Goal: Transaction & Acquisition: Purchase product/service

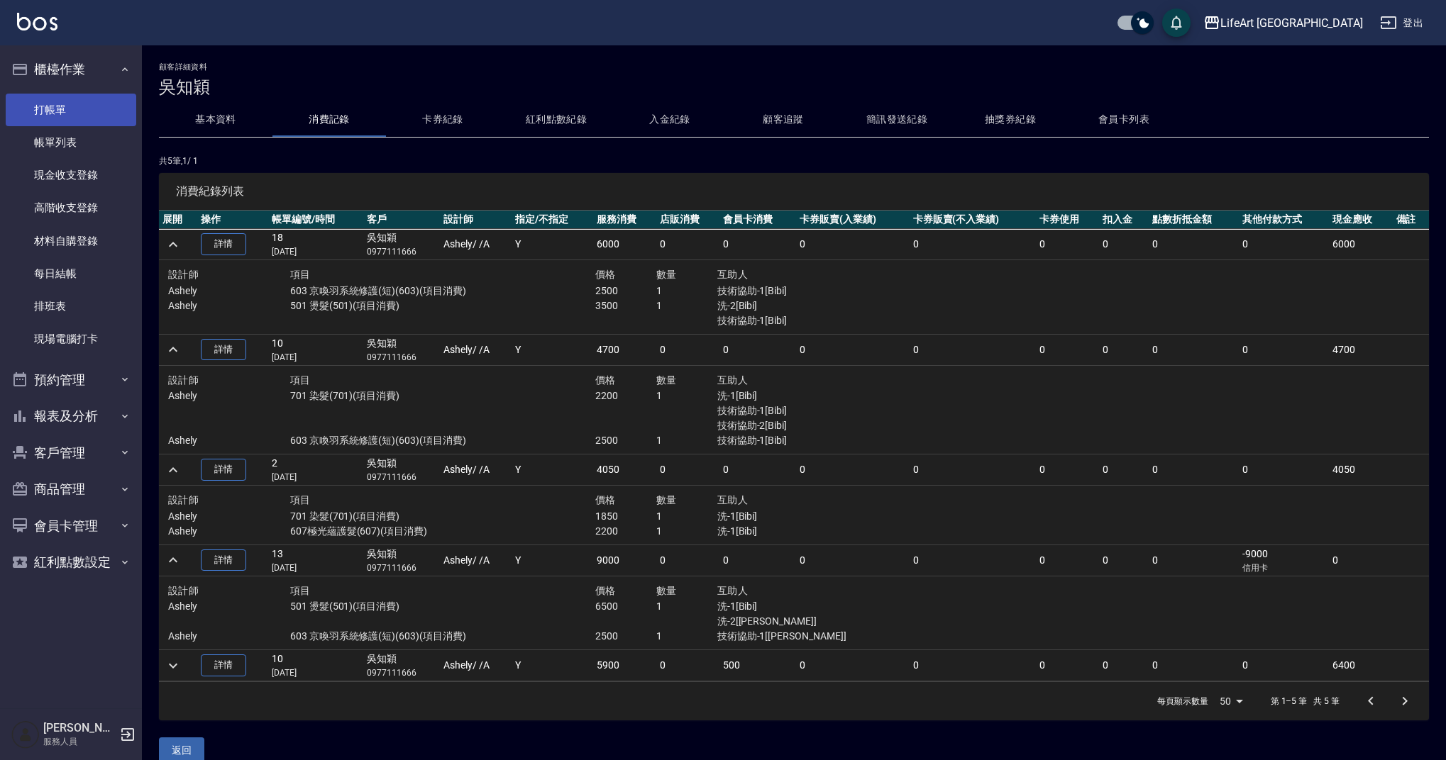
click at [115, 116] on link "打帳單" at bounding box center [71, 110] width 131 height 33
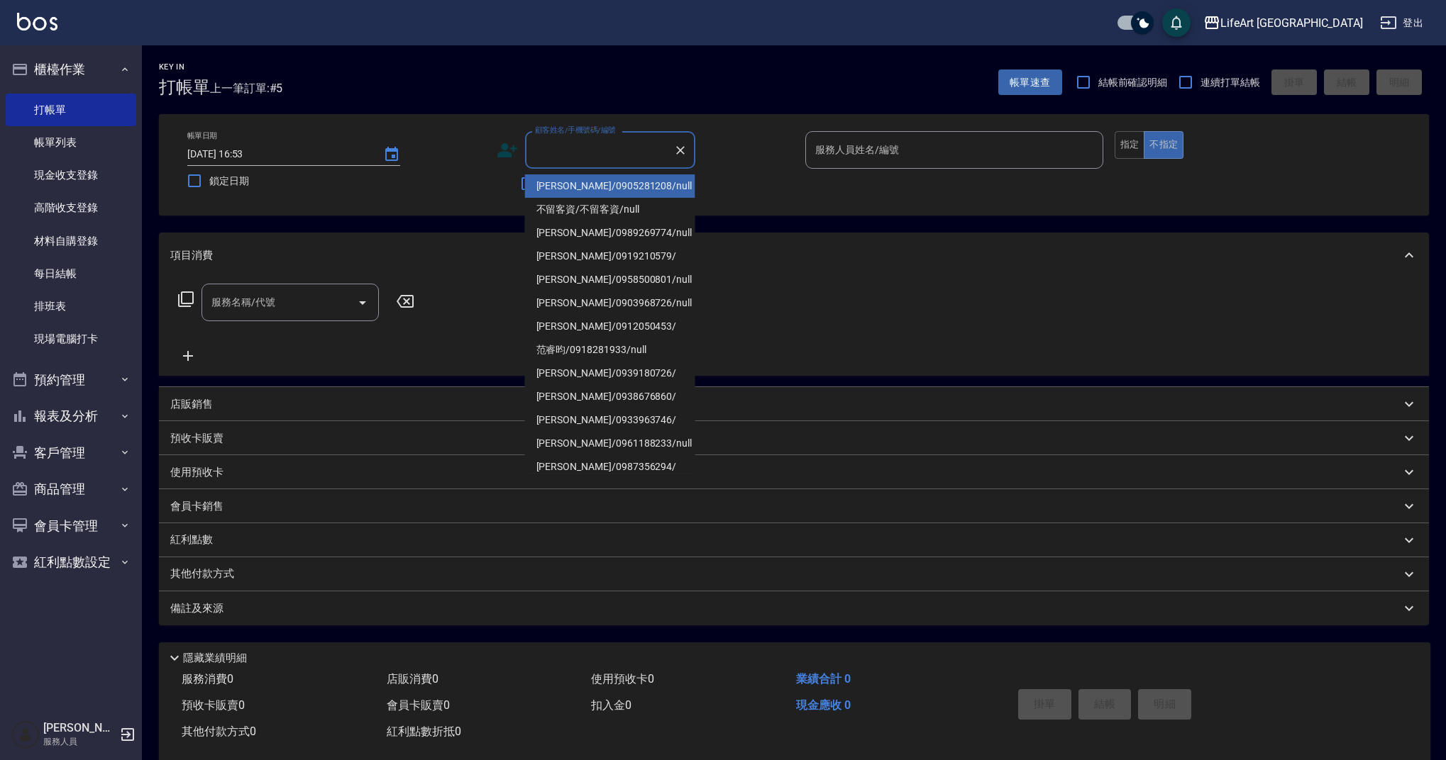
click at [571, 160] on input "顧客姓名/手機號碼/編號" at bounding box center [599, 150] width 136 height 25
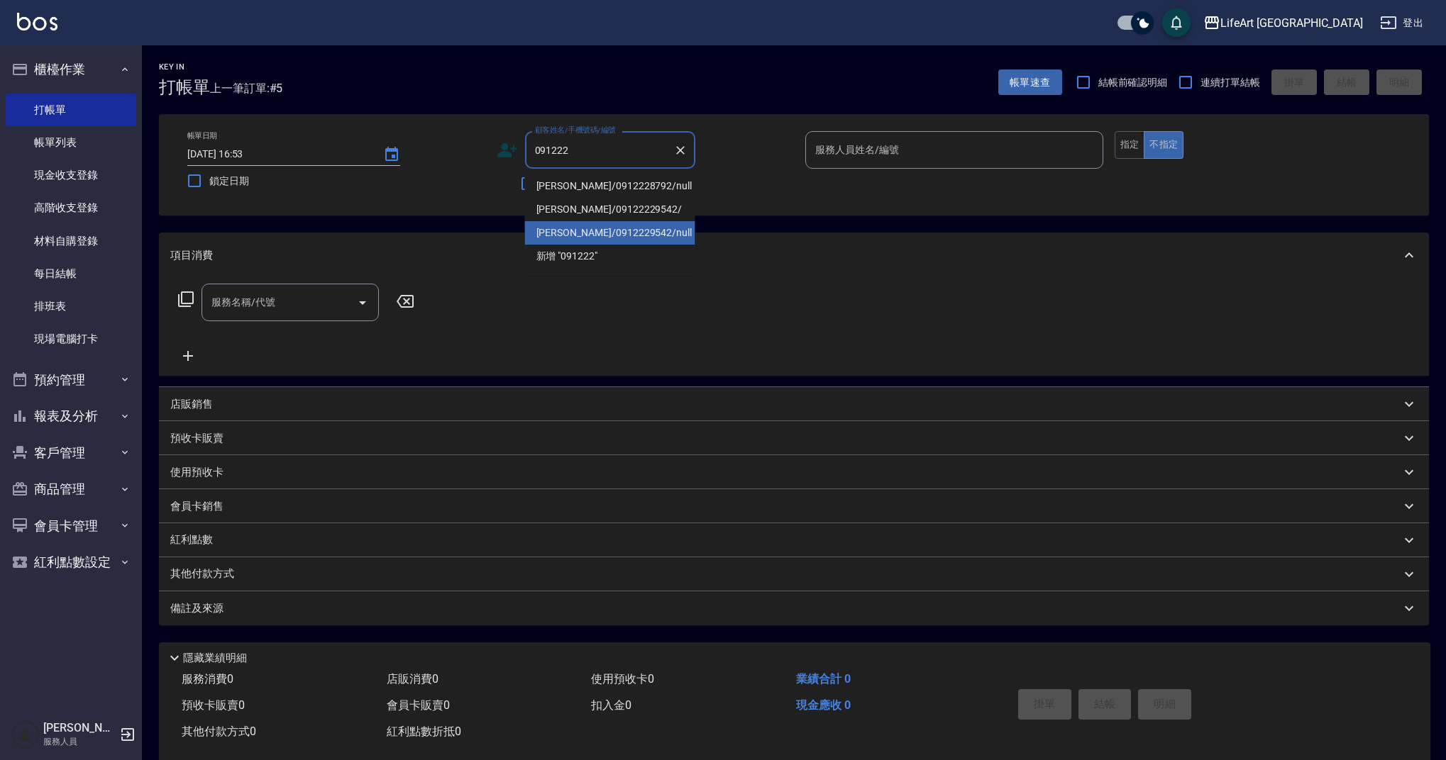
click at [594, 235] on li "[PERSON_NAME]/0912229542/null" at bounding box center [610, 232] width 170 height 23
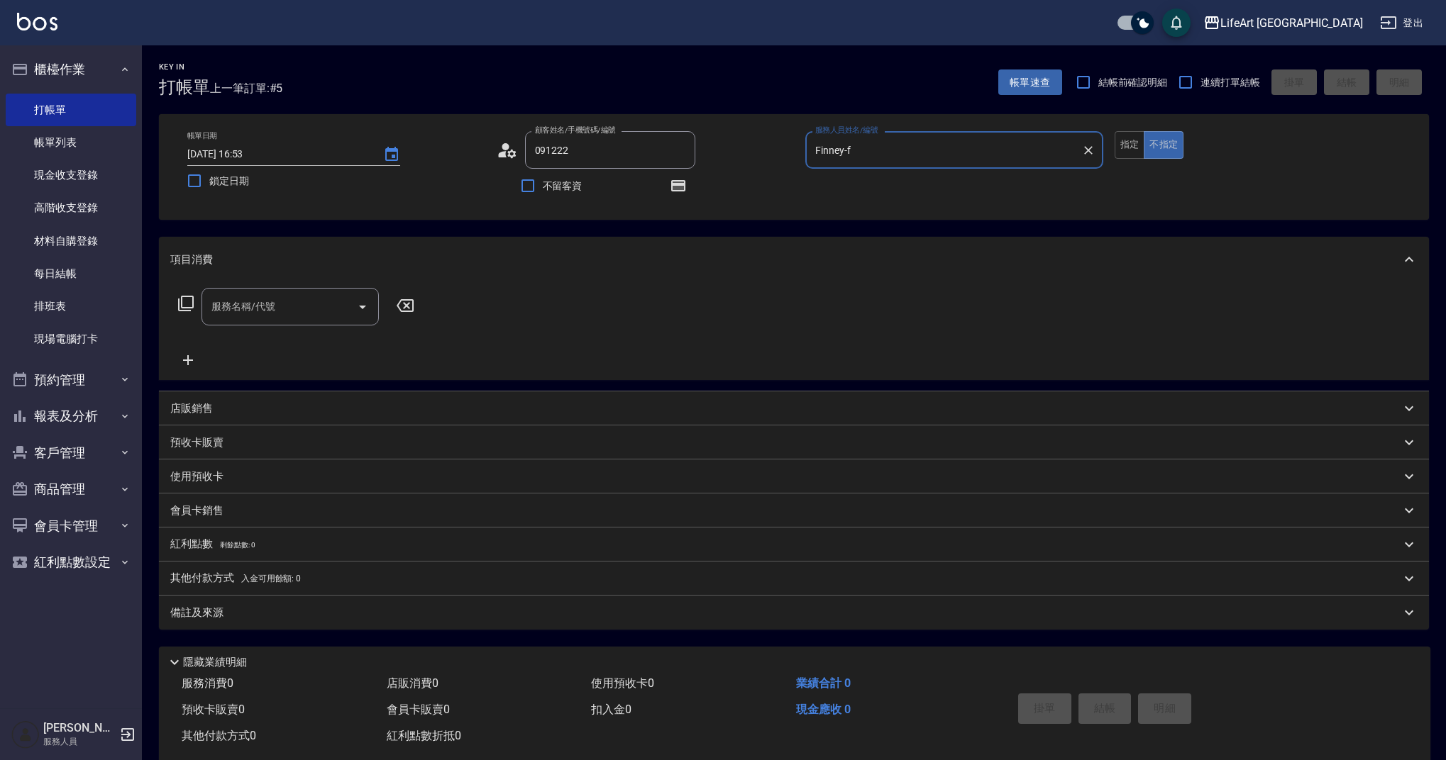
type input "[PERSON_NAME]/0912229542/null"
type input "Finney-f"
click at [282, 316] on input "服務名稱/代號" at bounding box center [279, 306] width 143 height 25
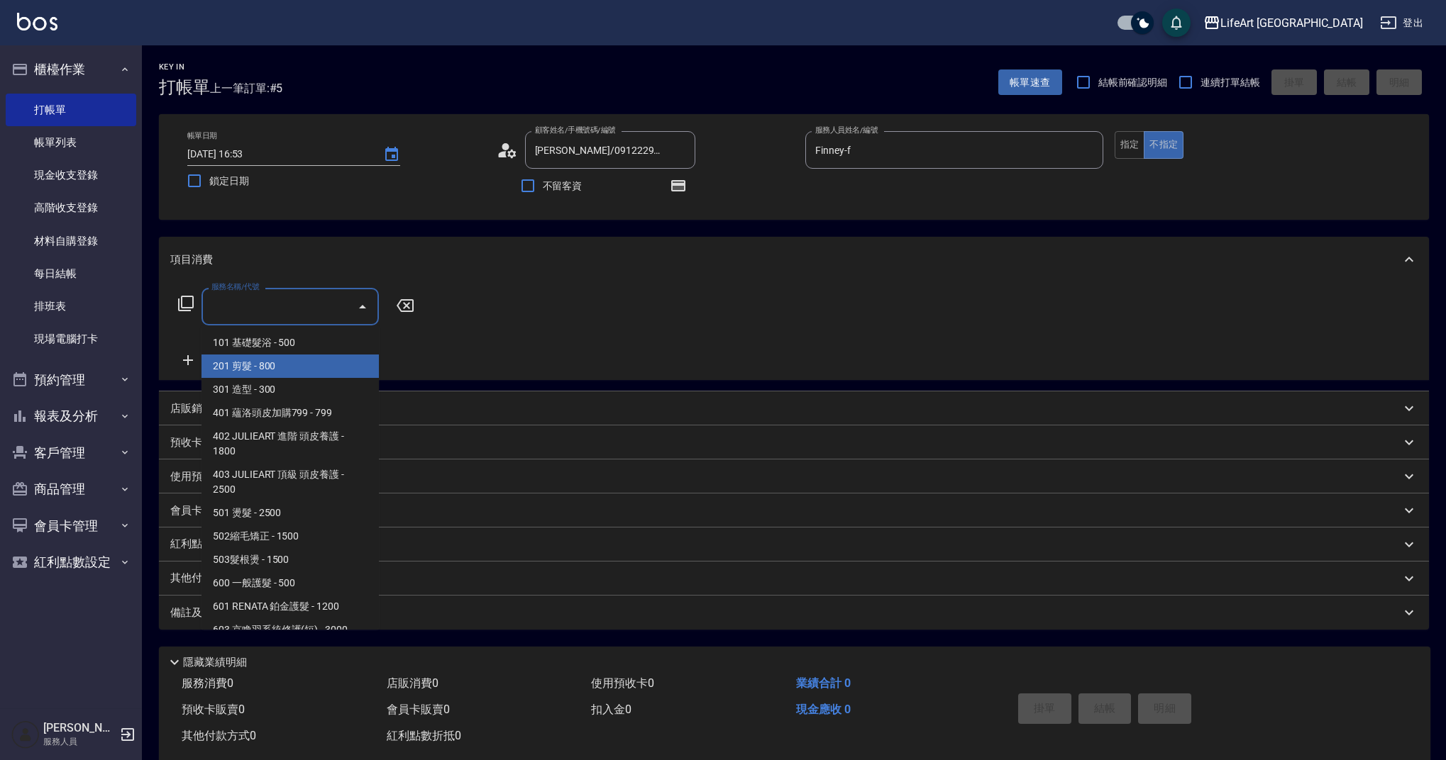
click at [296, 372] on span "201 剪髮 - 800" at bounding box center [289, 366] width 177 height 23
type input "201 剪髮(201)"
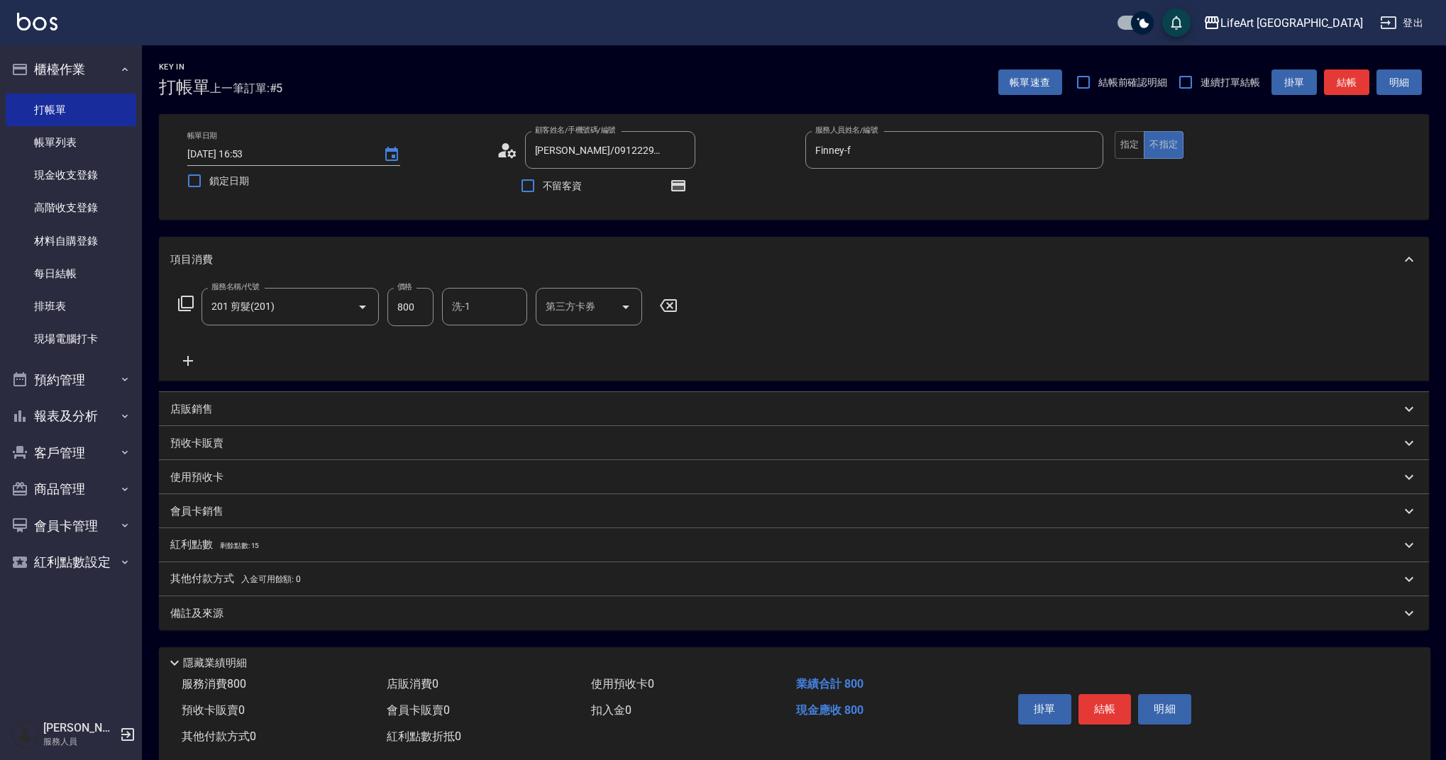
click at [193, 359] on icon at bounding box center [187, 361] width 35 height 17
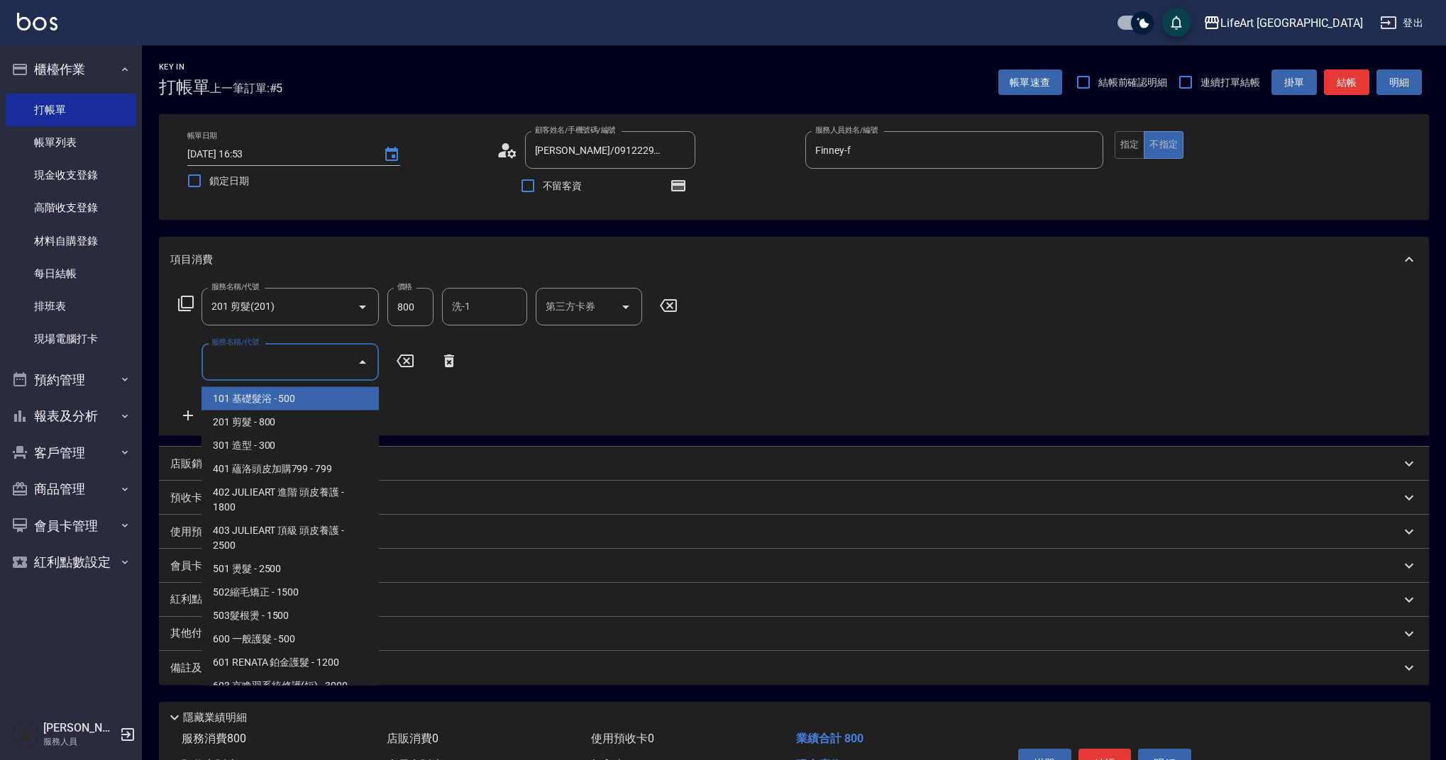
click at [276, 365] on input "服務名稱/代號" at bounding box center [279, 362] width 143 height 25
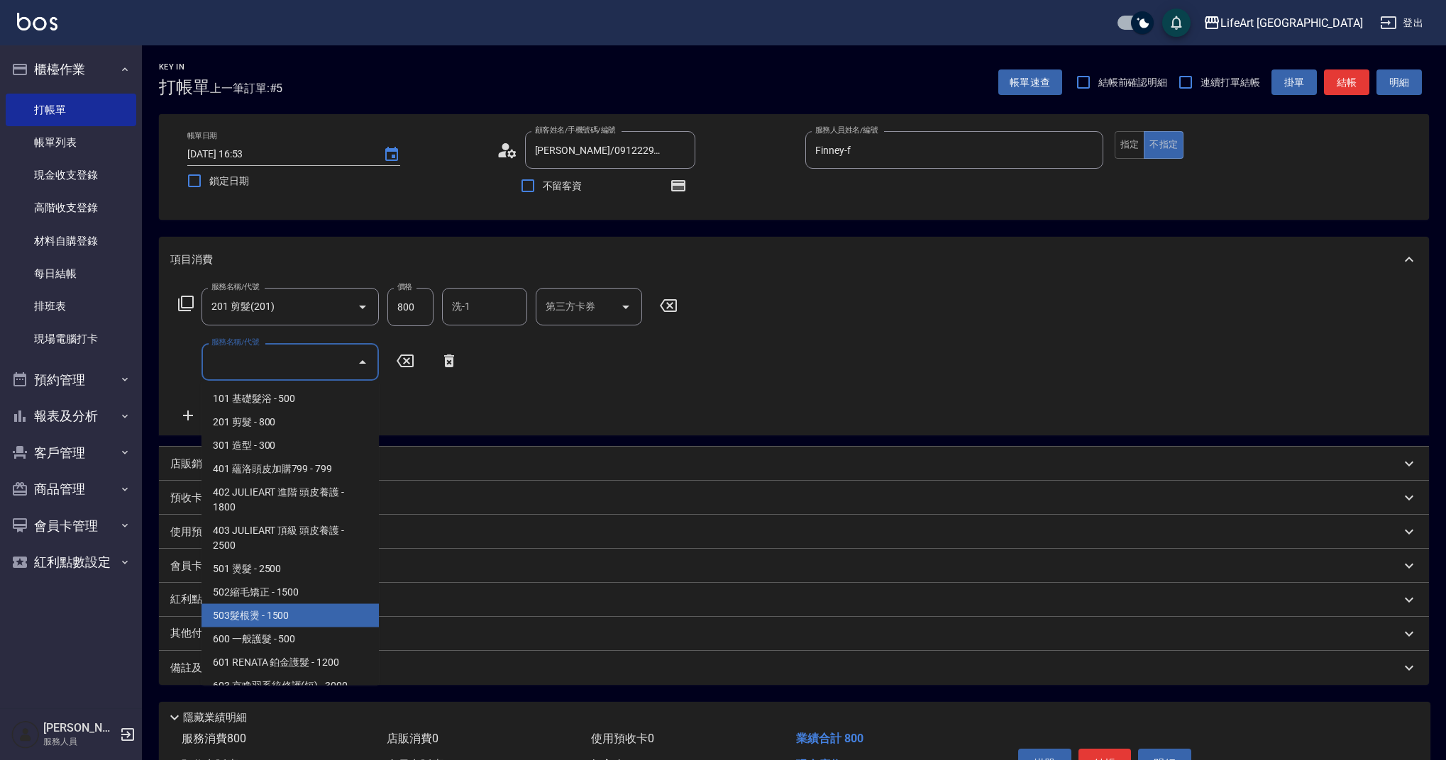
scroll to position [182, 0]
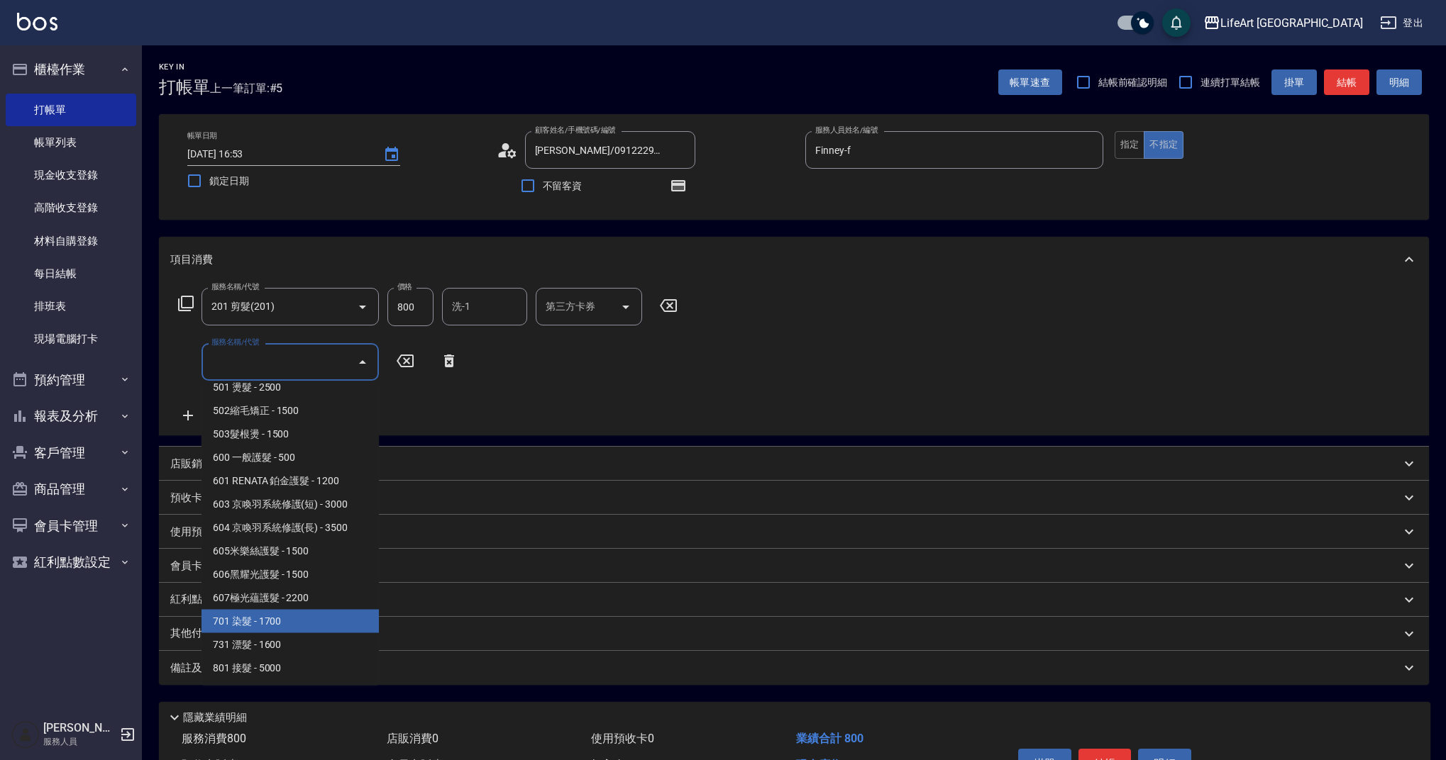
click at [292, 611] on span "701 染髮 - 1700" at bounding box center [289, 621] width 177 height 23
type input "701 染髮(701)"
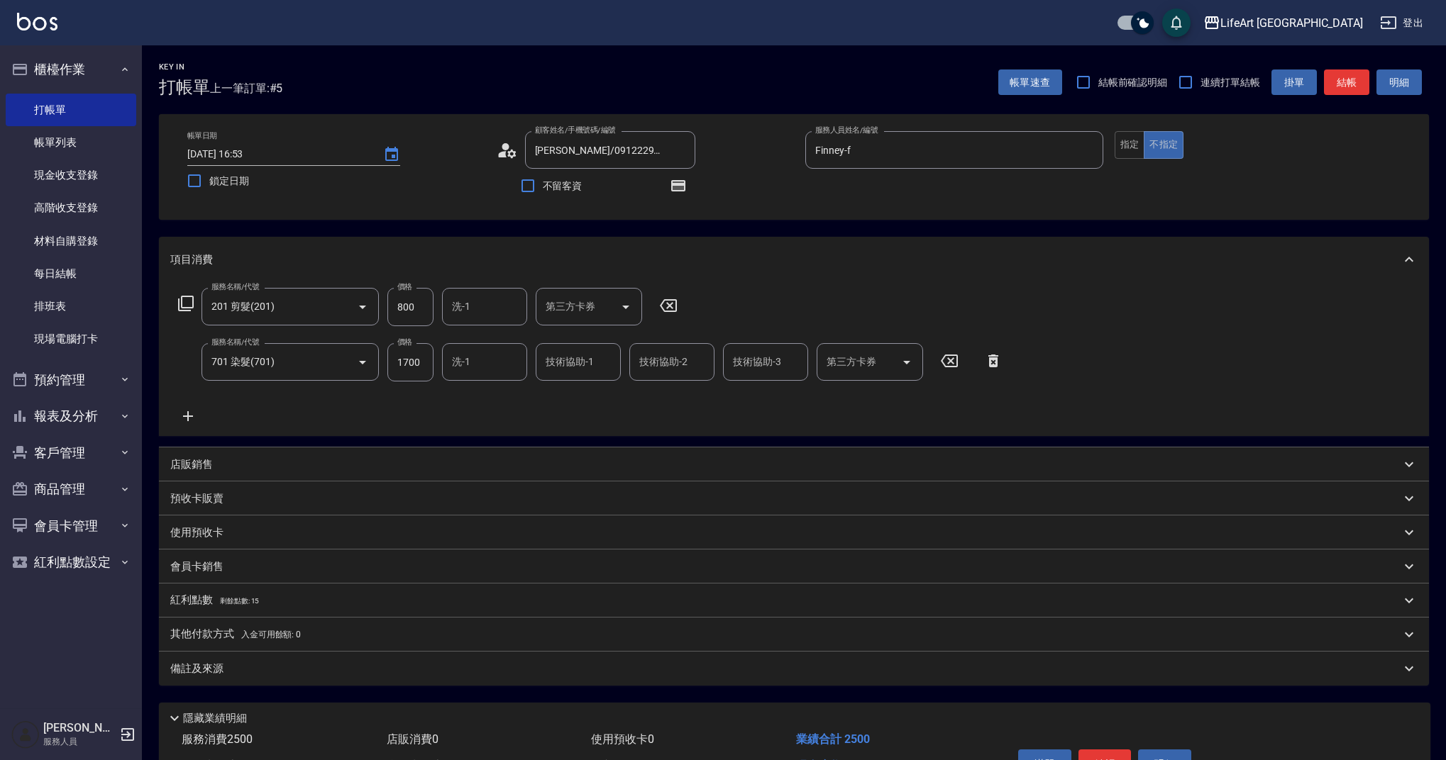
click at [189, 417] on icon at bounding box center [188, 416] width 10 height 10
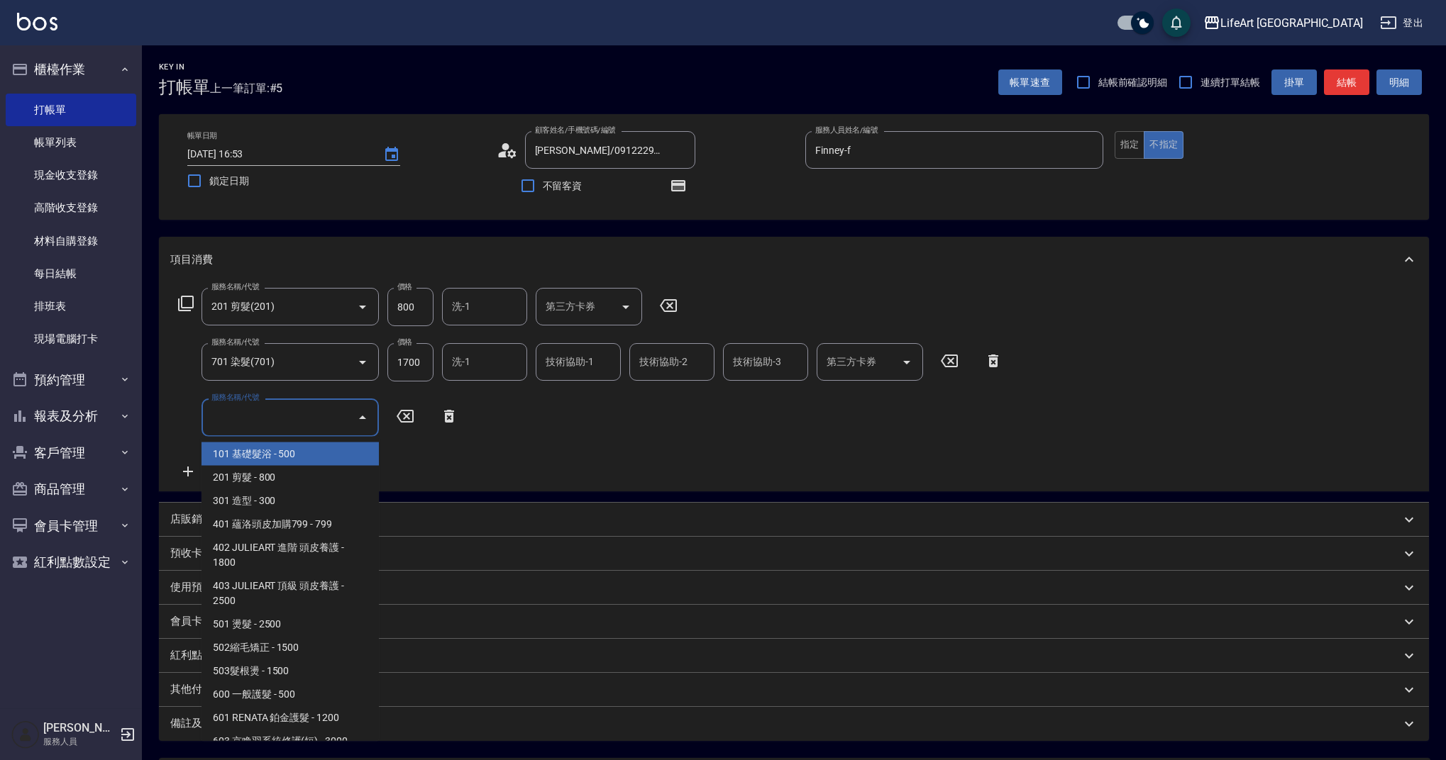
click at [280, 409] on input "服務名稱/代號" at bounding box center [279, 417] width 143 height 25
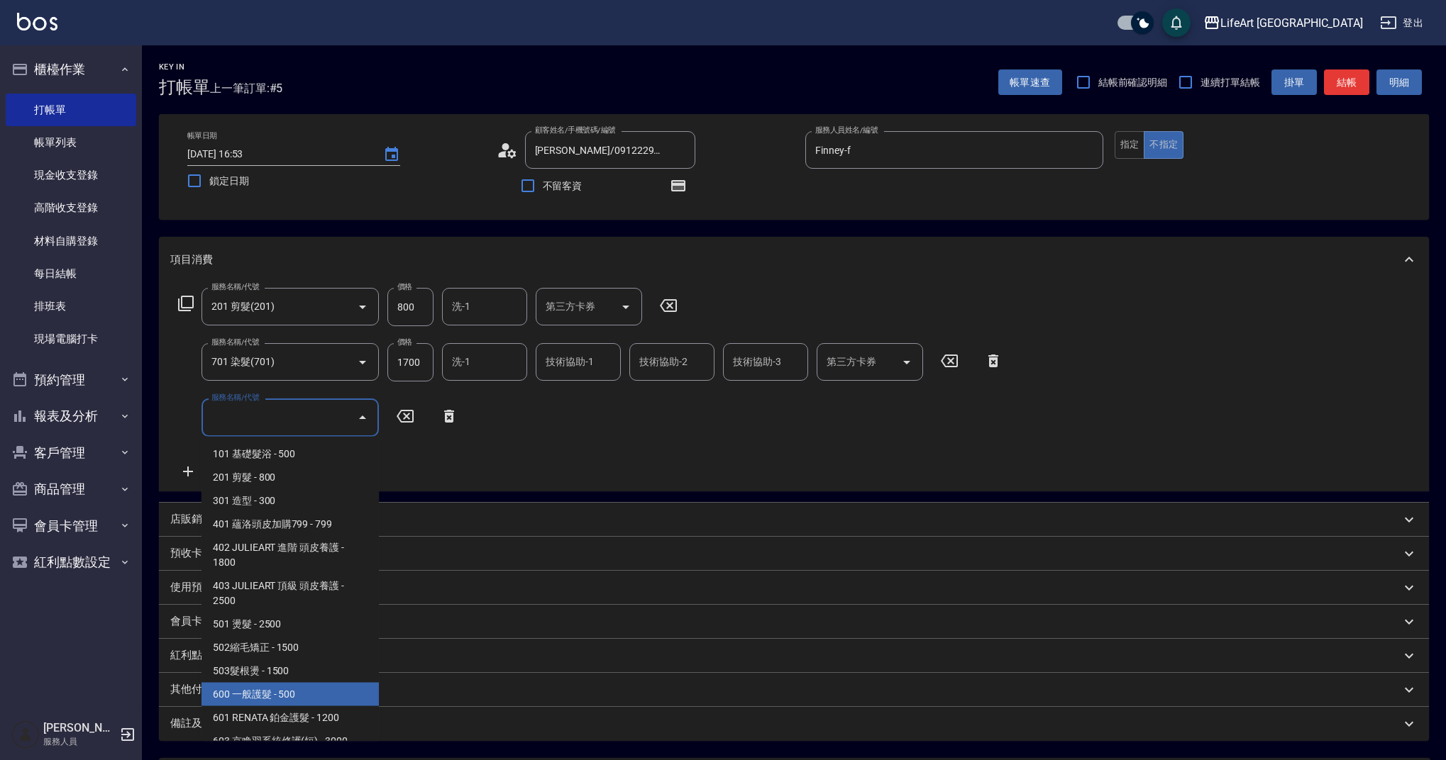
click at [369, 696] on span "600 一般護髮 - 500" at bounding box center [289, 694] width 177 height 23
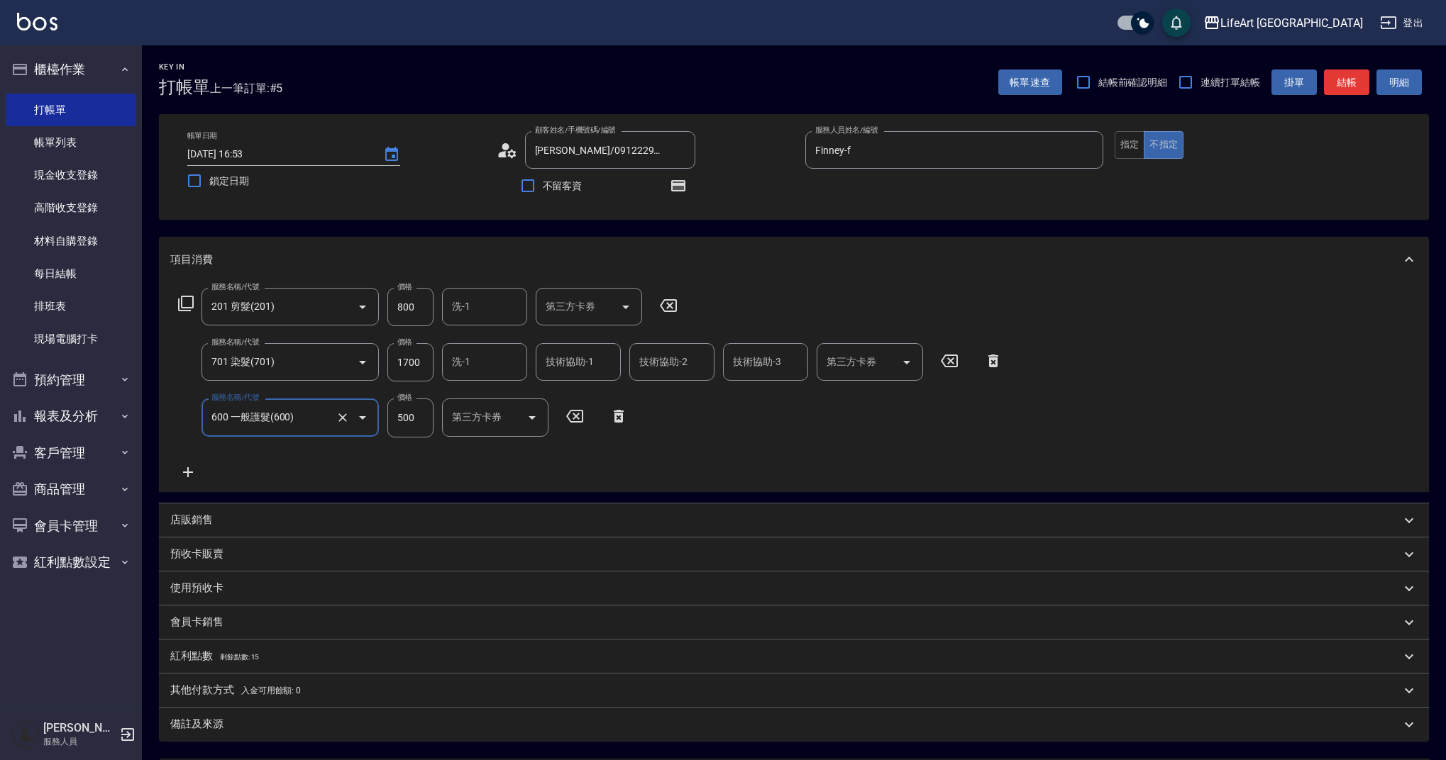
type input "600 一般護髮(600)"
click at [343, 416] on icon "Clear" at bounding box center [343, 418] width 14 height 14
click at [258, 431] on div "服務名稱/代號" at bounding box center [289, 418] width 177 height 38
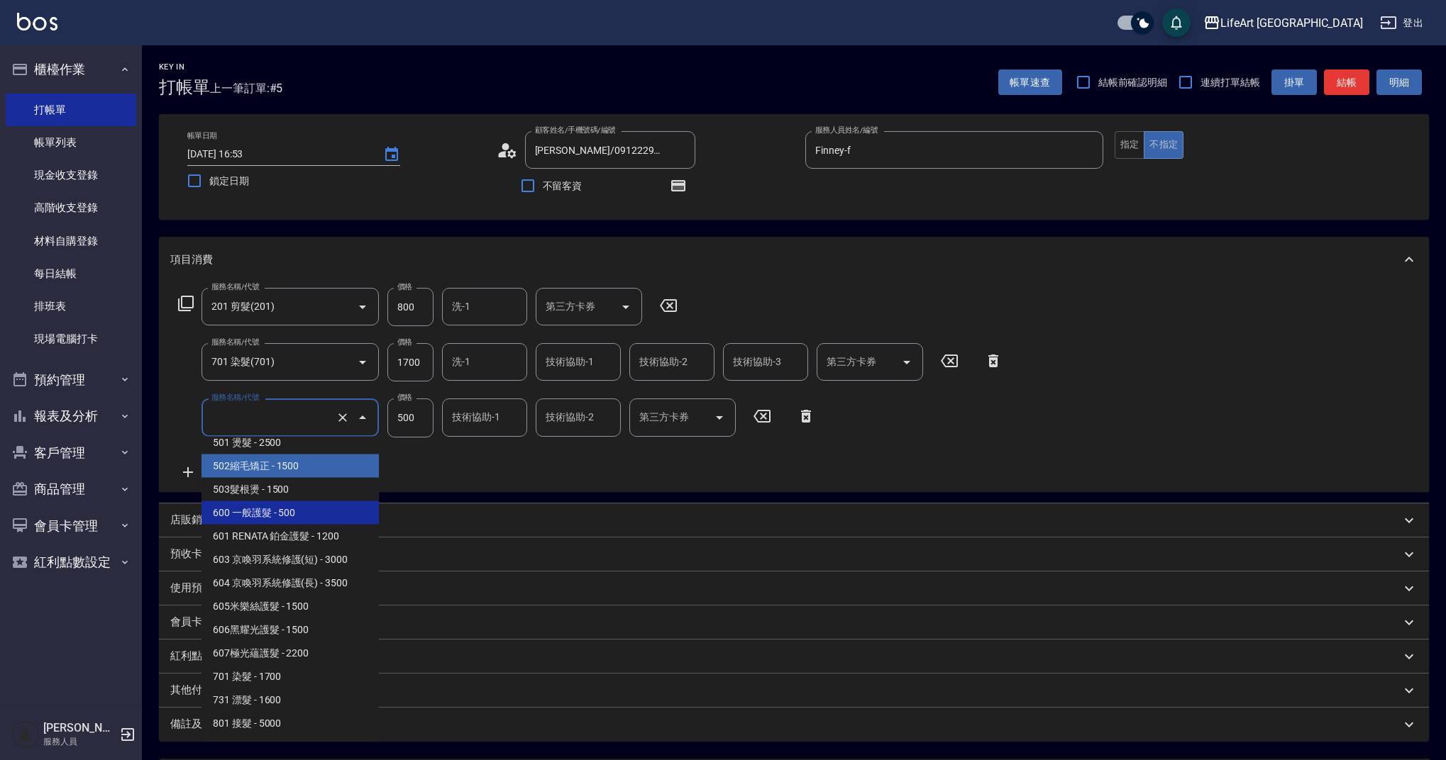
click at [275, 471] on span "502縮毛矯正 - 1500" at bounding box center [289, 466] width 177 height 23
type input "502縮毛矯正 (502)"
type input "1500"
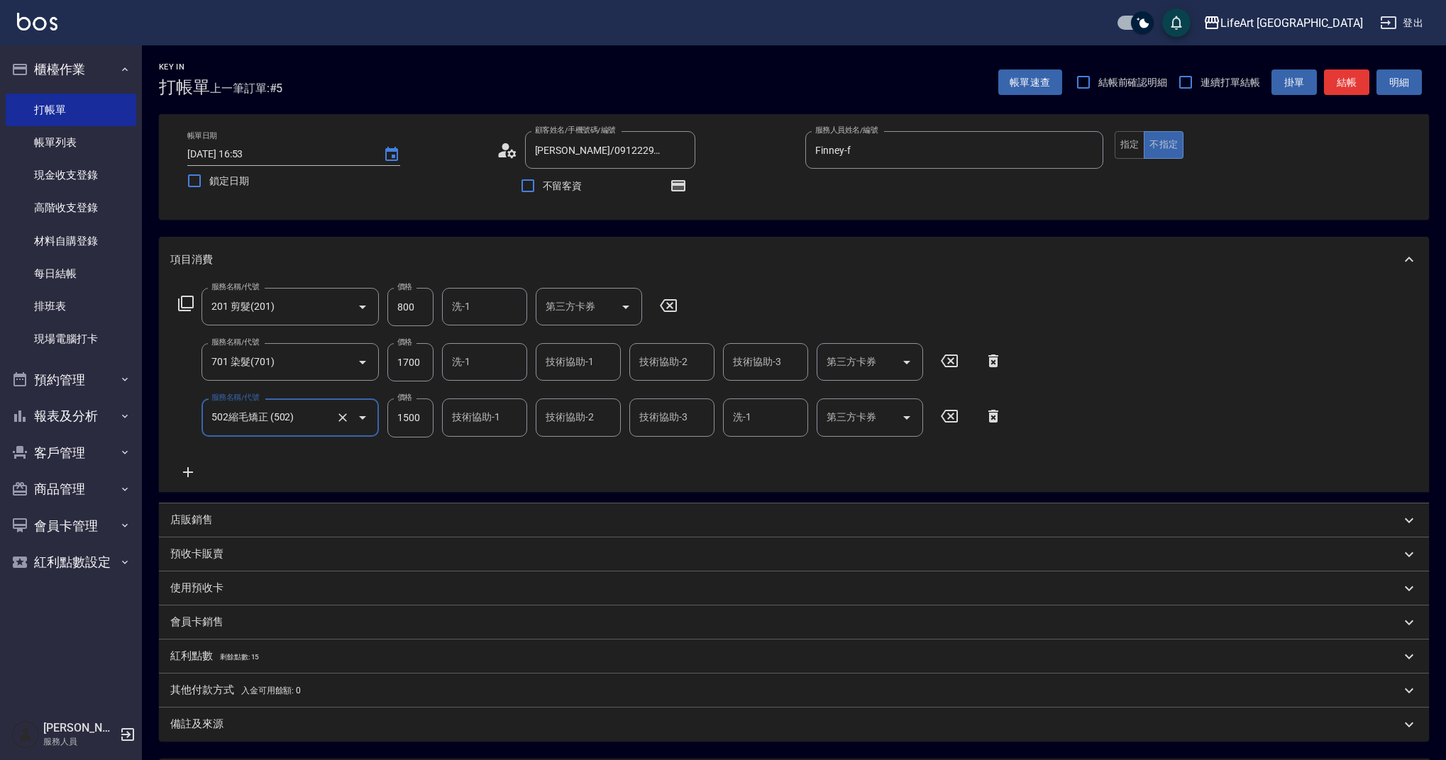
click at [188, 470] on icon at bounding box center [188, 473] width 10 height 10
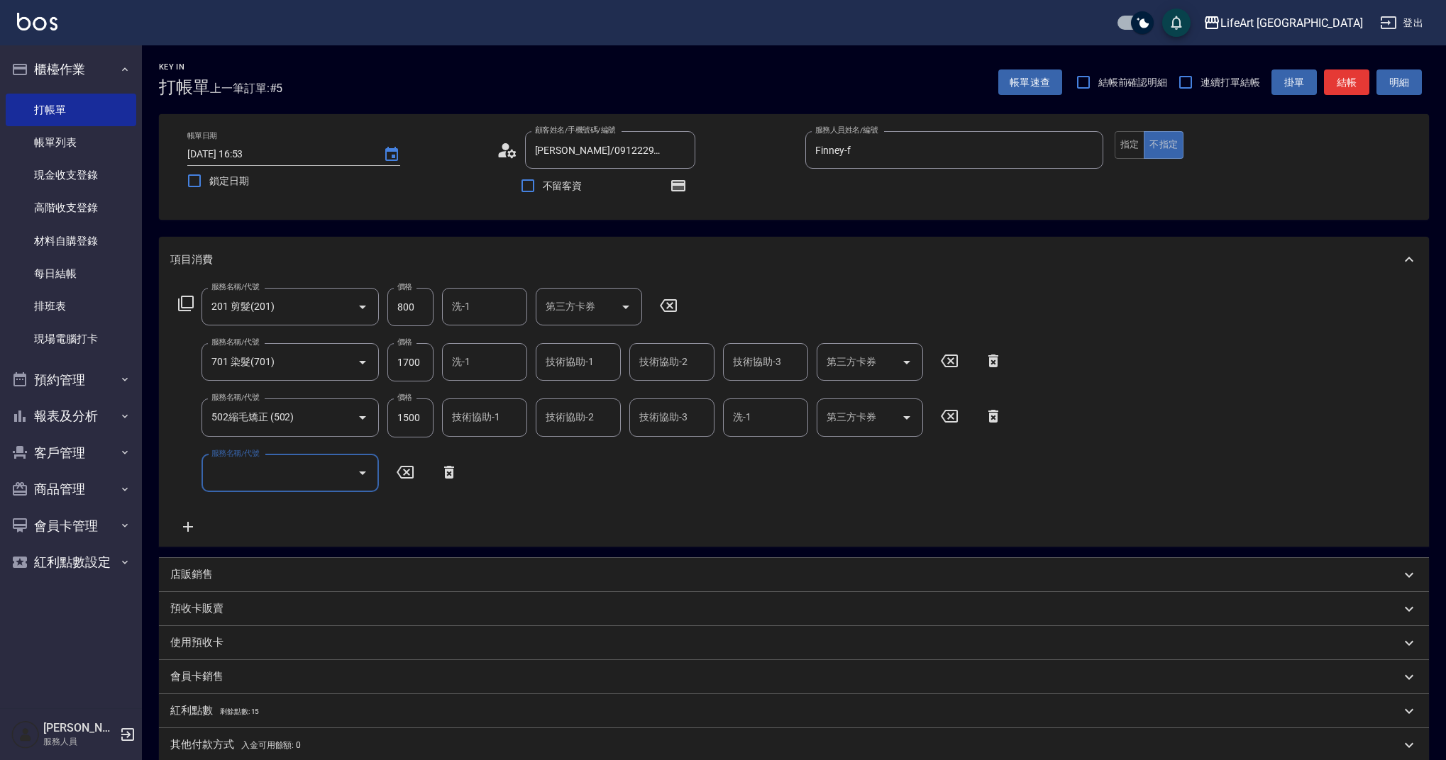
click at [268, 477] on input "服務名稱/代號" at bounding box center [279, 473] width 143 height 25
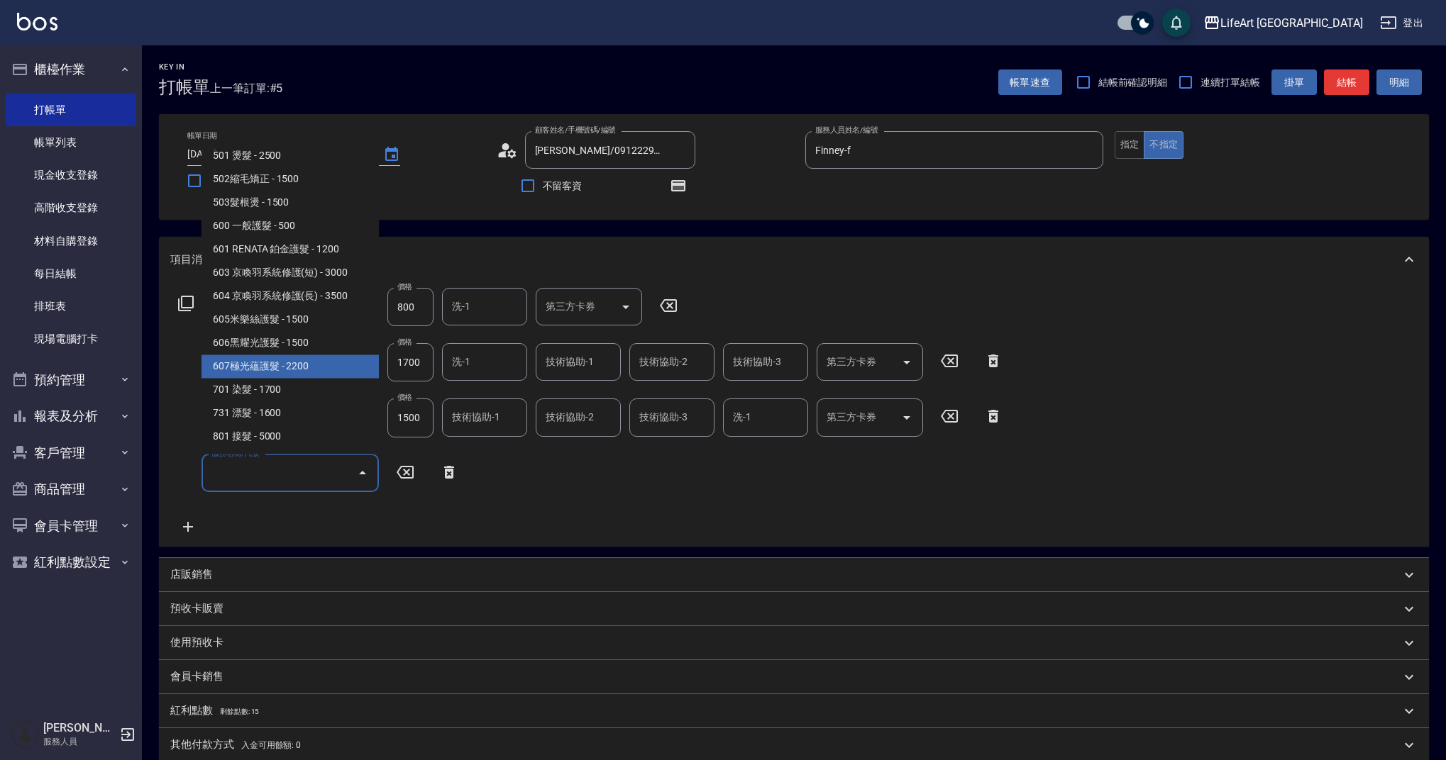
click at [311, 363] on span "607極光蘊護髮 - 2200" at bounding box center [289, 366] width 177 height 23
type input "607極光蘊護髮(607)"
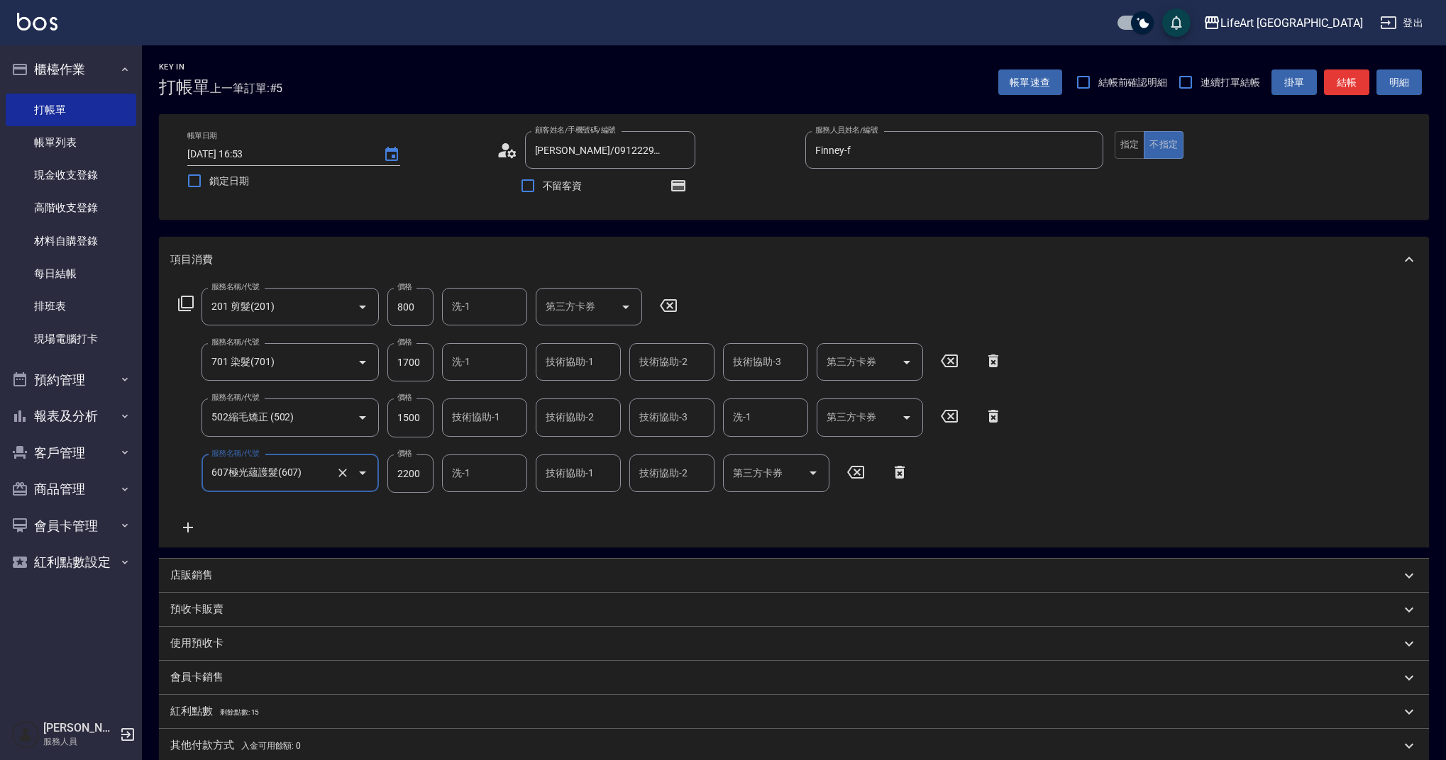
drag, startPoint x: 345, startPoint y: 466, endPoint x: 302, endPoint y: 470, distance: 44.2
click at [345, 466] on icon "Clear" at bounding box center [343, 473] width 14 height 14
click at [294, 470] on input "服務名稱/代號" at bounding box center [270, 473] width 125 height 25
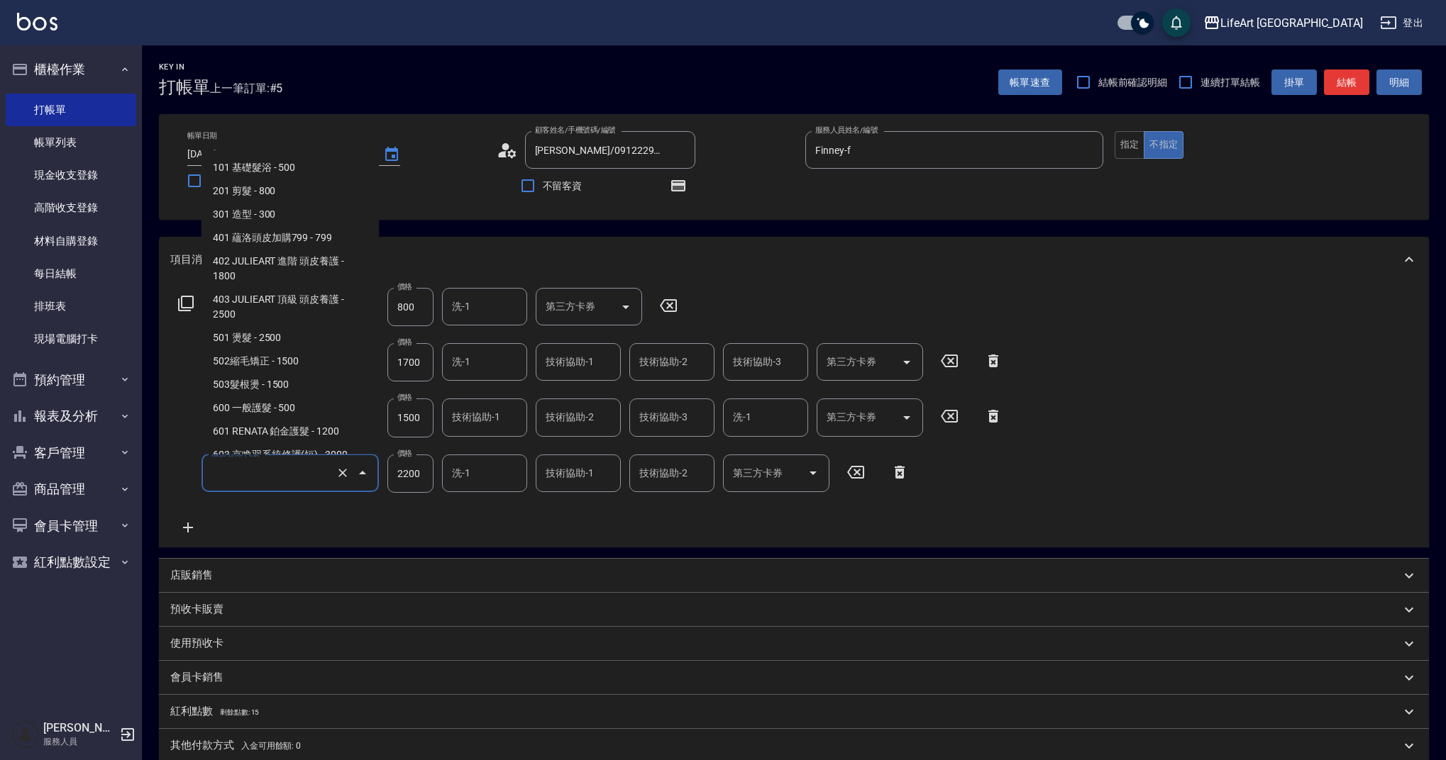
scroll to position [106, 0]
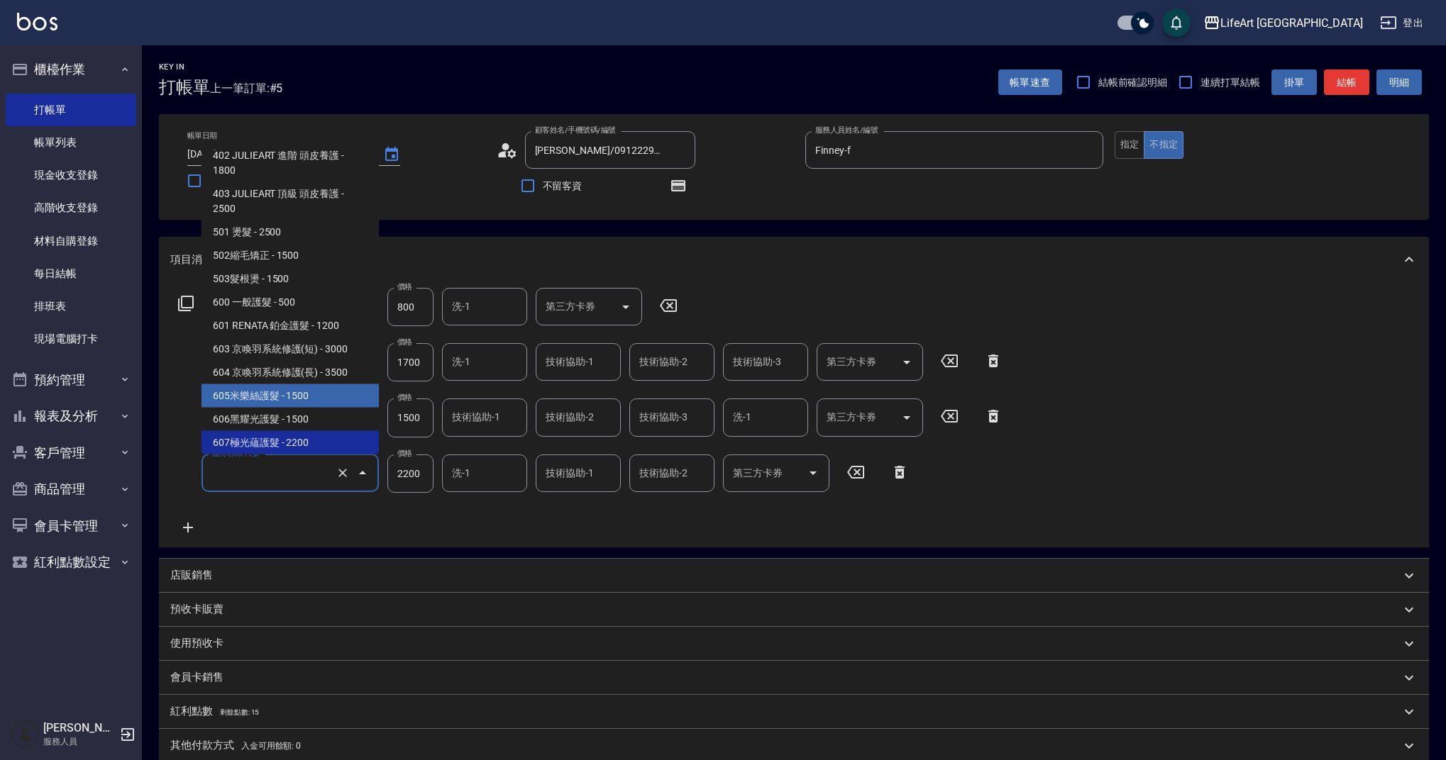
click at [307, 406] on span "605米樂絲護髮 - 1500" at bounding box center [289, 396] width 177 height 23
type input "605米樂絲護髮(605)"
type input "1500"
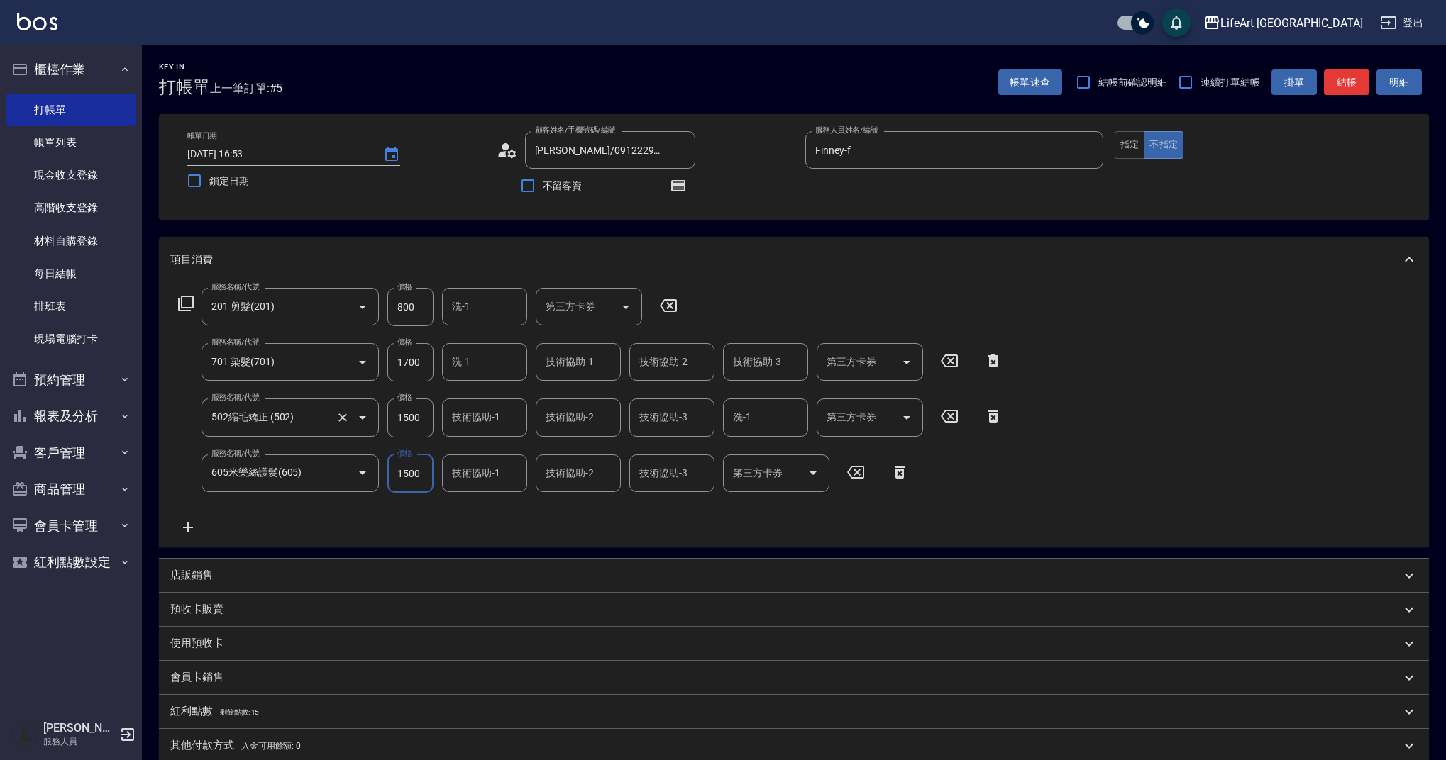
drag, startPoint x: 430, startPoint y: 415, endPoint x: 364, endPoint y: 421, distance: 66.2
click at [365, 420] on div "服務名稱/代號 502縮毛矯正 (502) 服務名稱/代號 價格 1500 價格 技術協助-1 技術協助-1 技術協助-2 技術協助-2 技術協助-3 技術協…" at bounding box center [590, 418] width 841 height 38
drag, startPoint x: 416, startPoint y: 423, endPoint x: 431, endPoint y: 415, distance: 16.2
click at [394, 417] on input "1500" at bounding box center [410, 418] width 46 height 38
drag, startPoint x: 420, startPoint y: 418, endPoint x: 387, endPoint y: 417, distance: 33.4
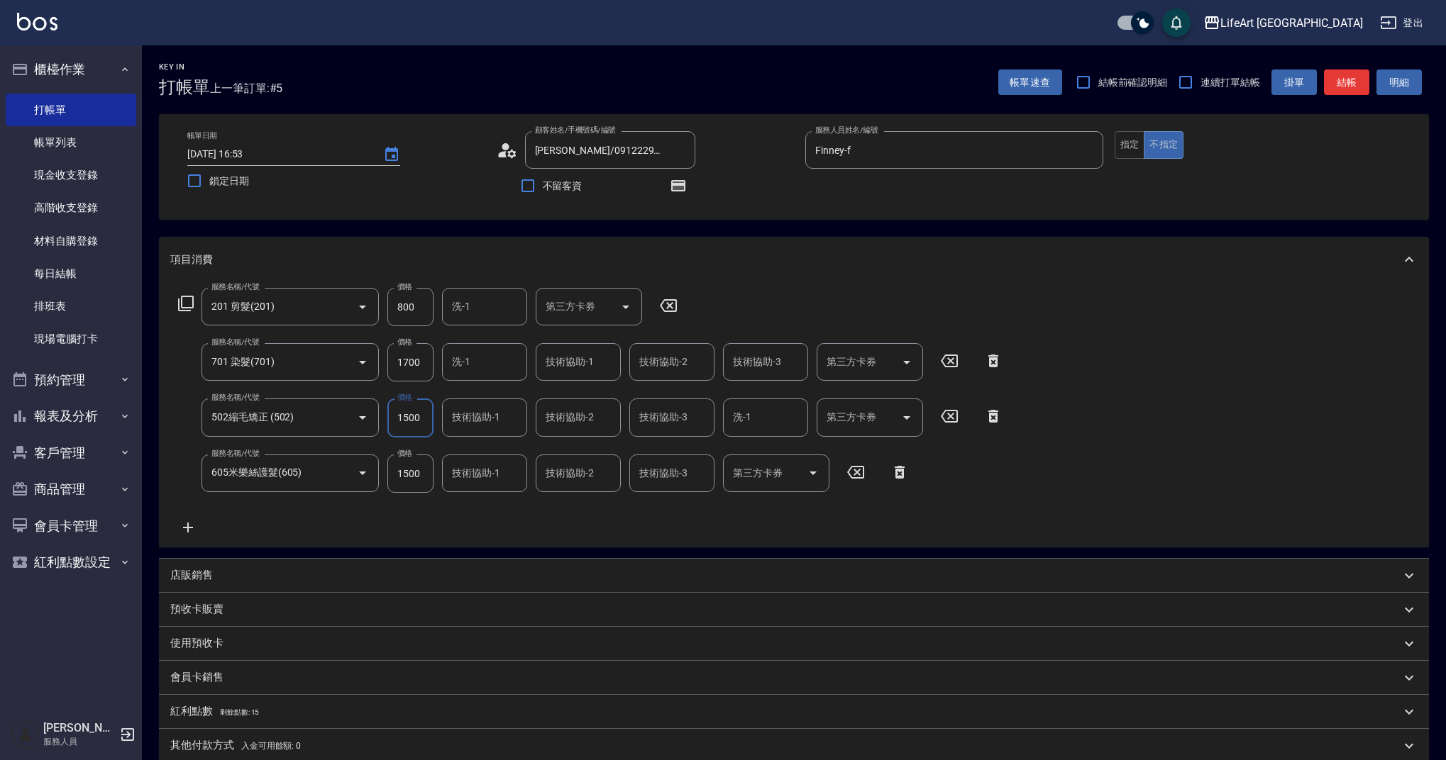
click at [387, 417] on div "服務名稱/代號 502縮毛矯正 (502) 服務名稱/代號 價格 1500 價格 技術協助-1 技術協助-1 技術協助-2 技術協助-2 技術協助-3 技術協…" at bounding box center [590, 418] width 841 height 38
type input "800"
drag, startPoint x: 426, startPoint y: 366, endPoint x: 377, endPoint y: 365, distance: 49.0
click at [377, 365] on div "服務名稱/代號 701 染髮(701) 服務名稱/代號 價格 1700 價格 洗-1 洗-1 技術協助-1 技術協助-1 技術協助-2 技術協助-2 技術協助…" at bounding box center [590, 362] width 841 height 38
type input "3040"
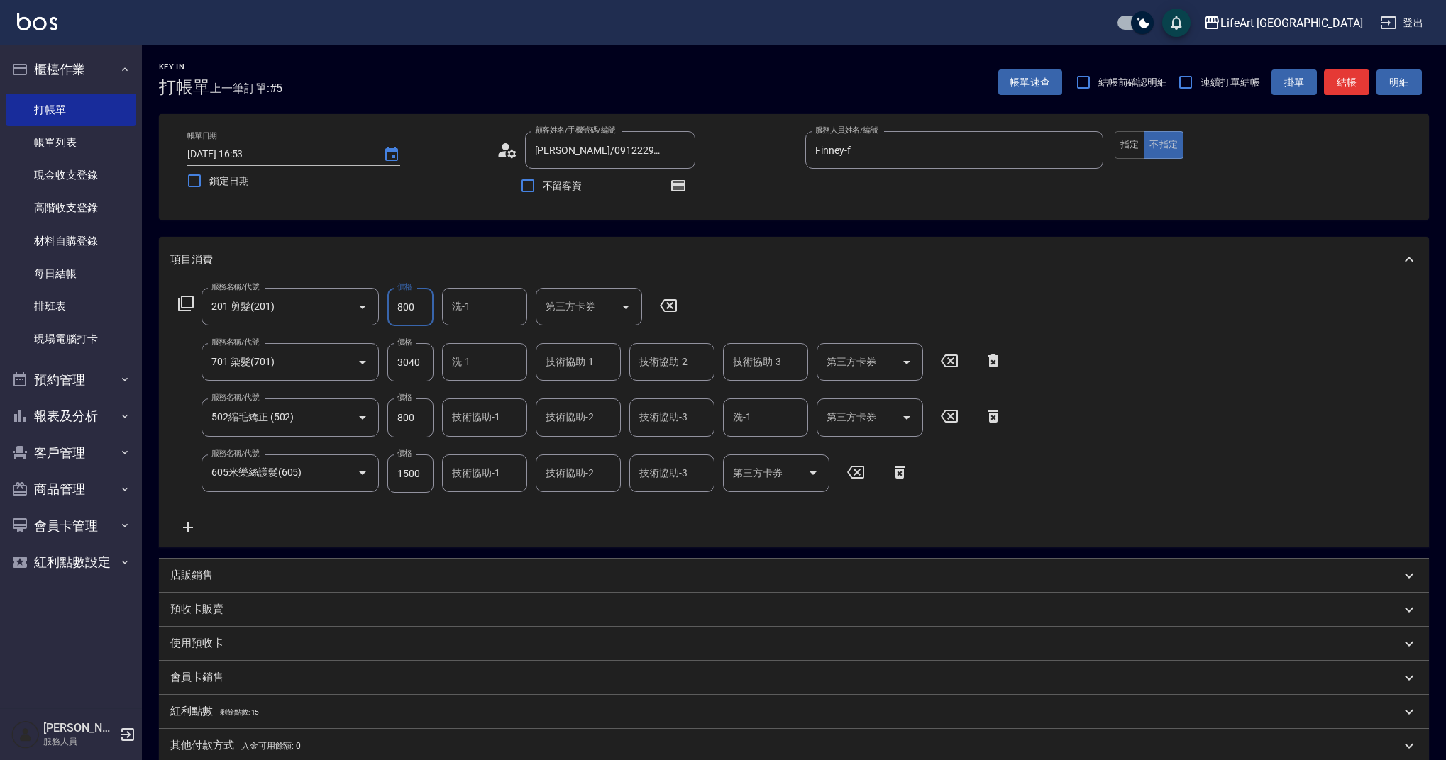
drag, startPoint x: 406, startPoint y: 305, endPoint x: 394, endPoint y: 309, distance: 13.3
click at [394, 308] on input "800" at bounding box center [410, 307] width 46 height 38
click at [541, 523] on div "服務名稱/代號 201 剪髮(201) 服務名稱/代號 價格 800 價格 洗-1 洗-1 第三方卡券 第三方卡券 服務名稱/代號 701 染髮(701) 服…" at bounding box center [590, 412] width 841 height 248
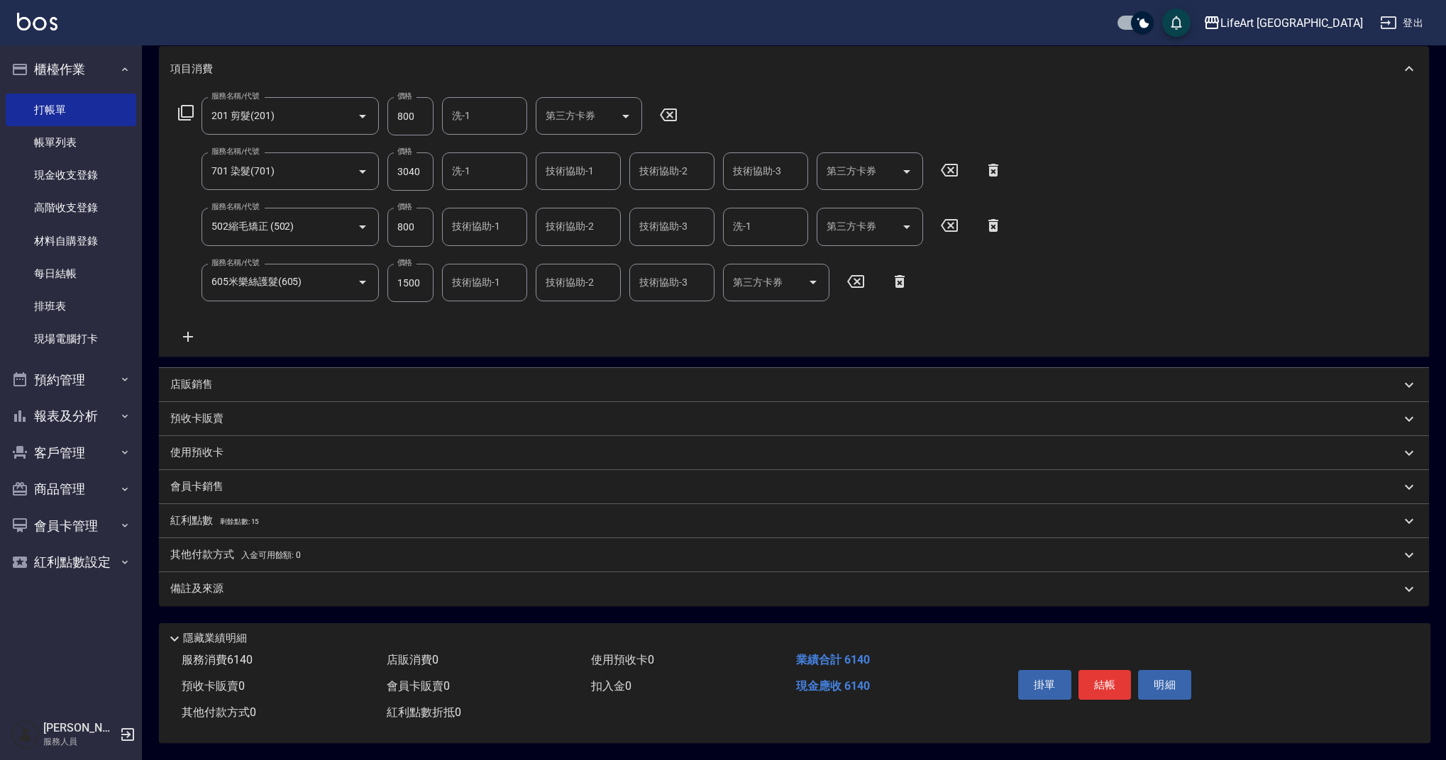
click at [250, 583] on div "備註及來源" at bounding box center [785, 589] width 1230 height 15
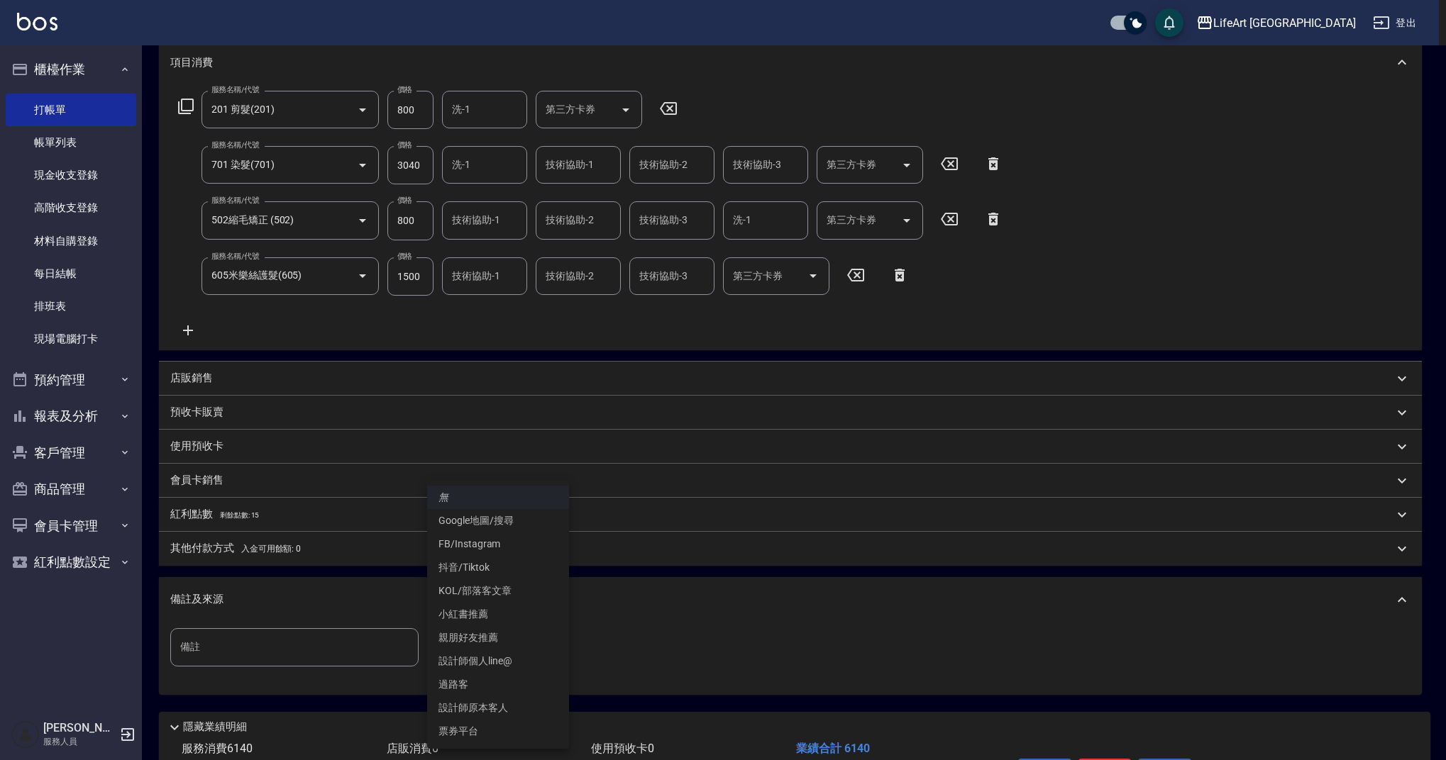
click at [543, 631] on body "LifeArt 蘆洲 登出 櫃檯作業 打帳單 帳單列表 現金收支登錄 高階收支登錄 材料自購登錄 每日結帳 排班表 現場電腦打卡 預約管理 預約管理 單日預約…" at bounding box center [723, 326] width 1446 height 1046
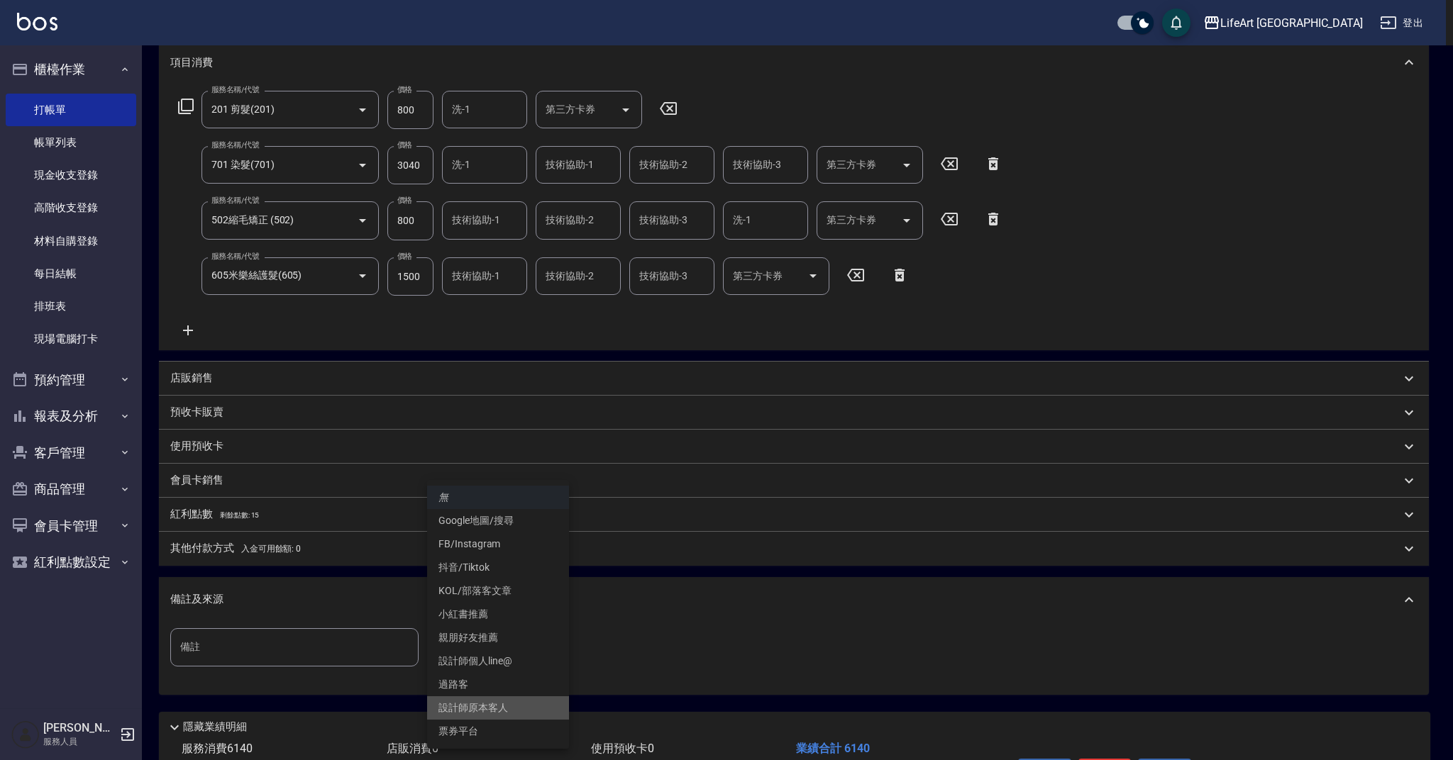
click at [503, 699] on li "設計師原本客人" at bounding box center [498, 708] width 142 height 23
type input "設計師原本客人"
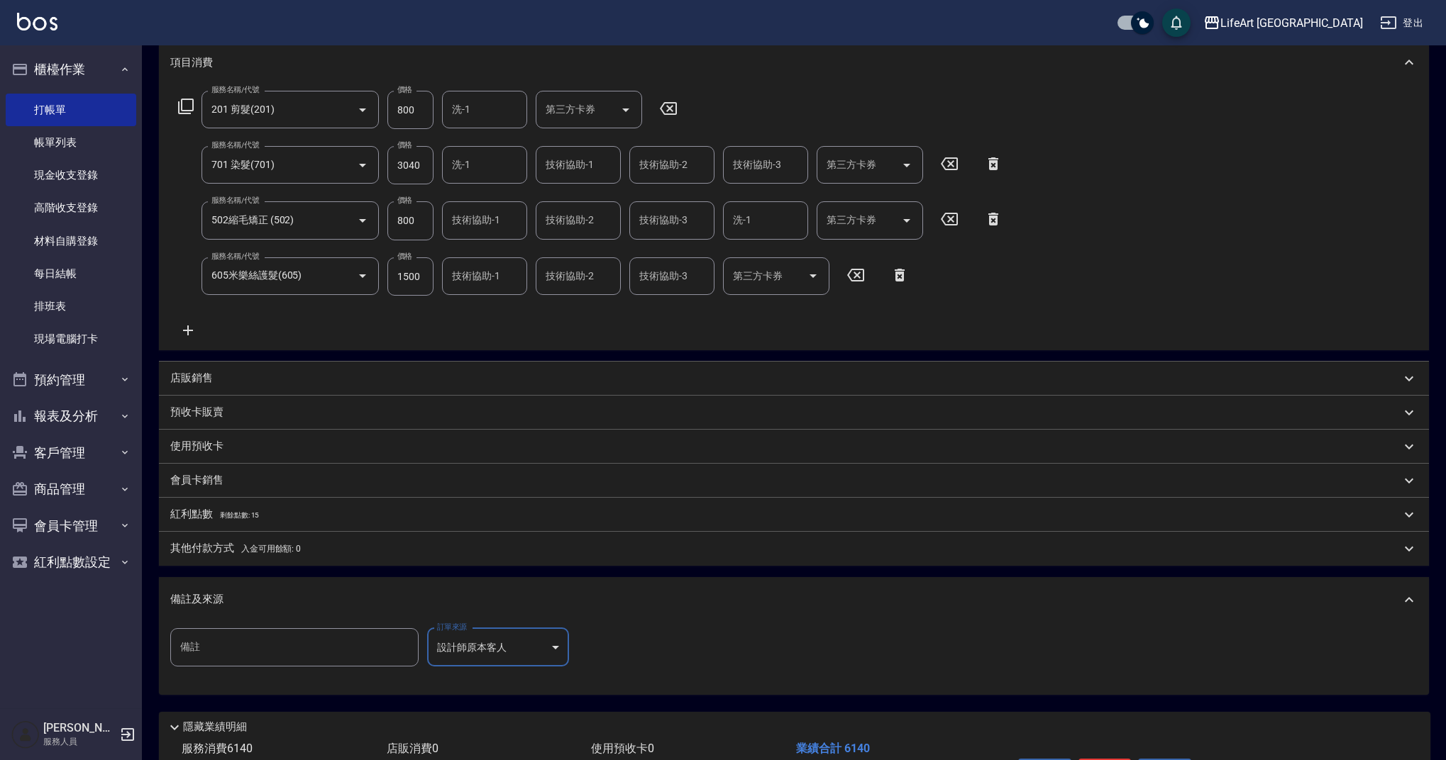
click at [585, 602] on div "備註及來源" at bounding box center [785, 599] width 1230 height 15
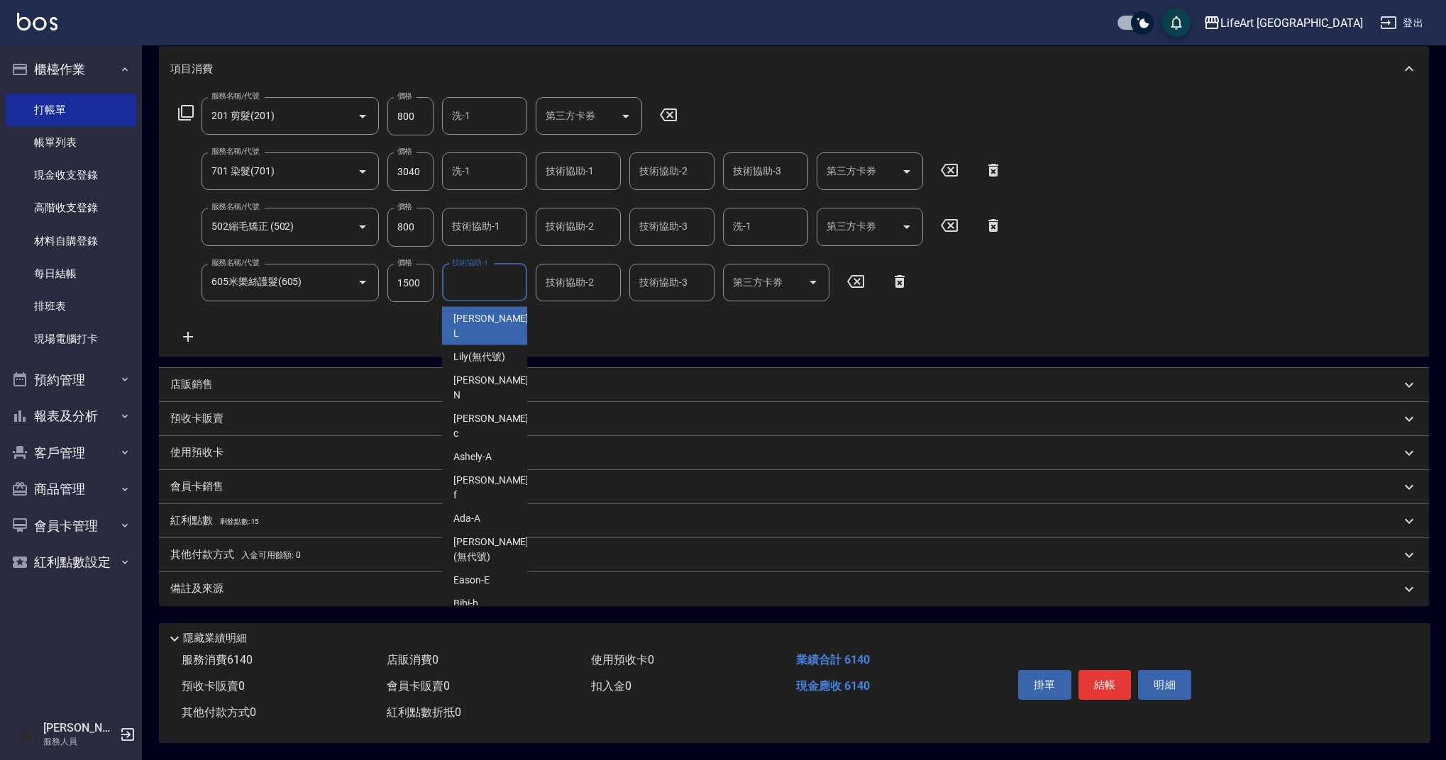
click at [462, 288] on input "技術協助-1" at bounding box center [484, 282] width 72 height 25
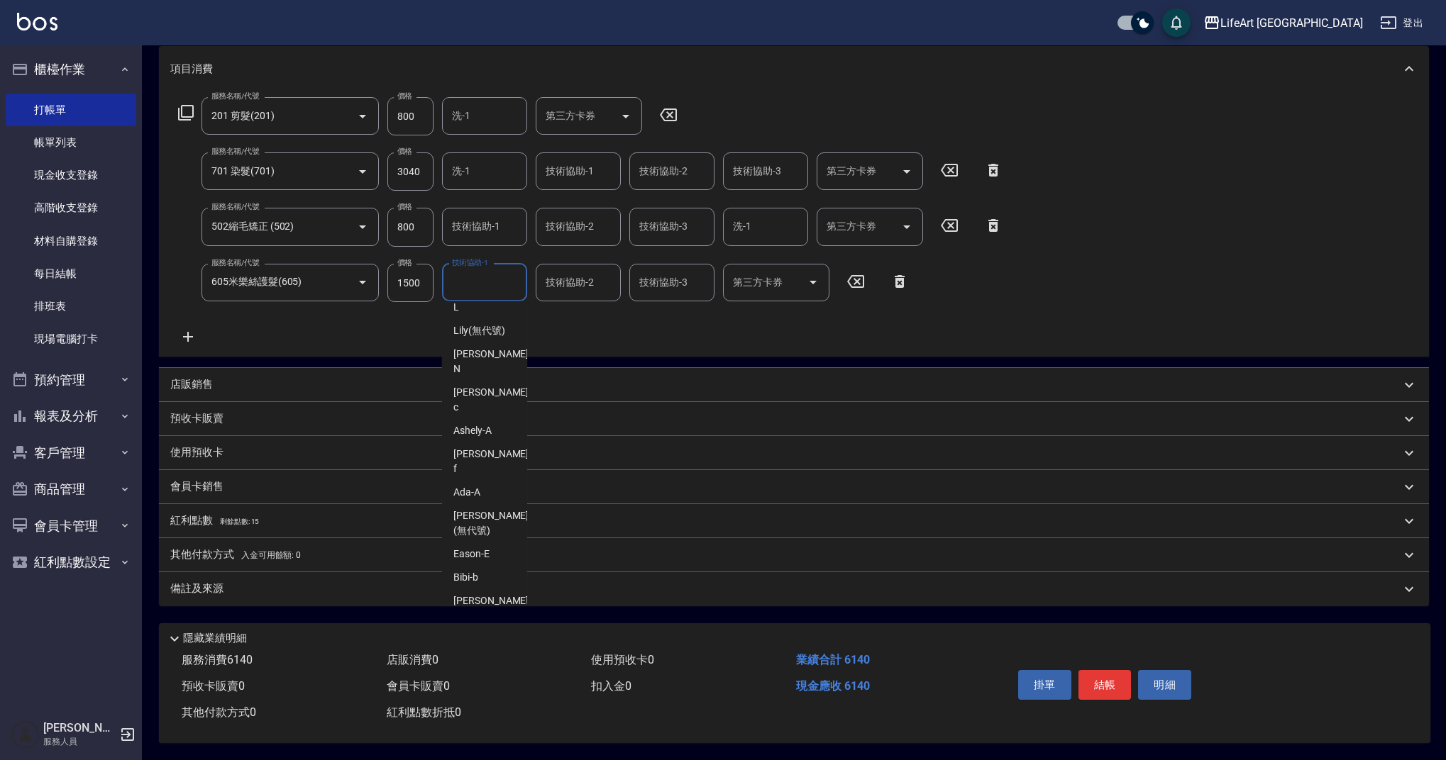
click at [494, 632] on span "Ally (無代號)" at bounding box center [479, 639] width 52 height 15
type input "Ally(無代號)"
click at [461, 228] on input "技術協助-1" at bounding box center [484, 226] width 72 height 25
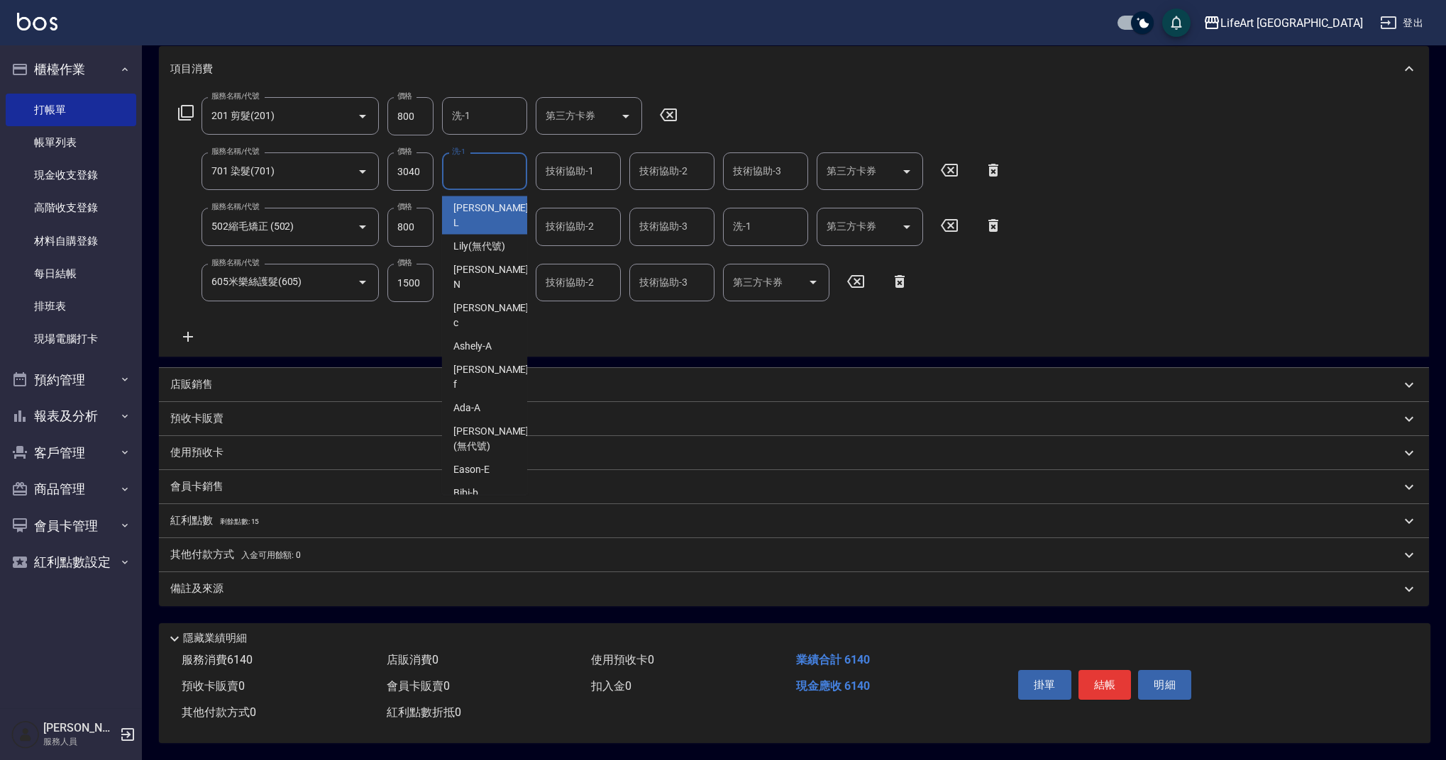
drag, startPoint x: 470, startPoint y: 167, endPoint x: 482, endPoint y: 226, distance: 60.1
click at [470, 168] on input "洗-1" at bounding box center [484, 171] width 72 height 25
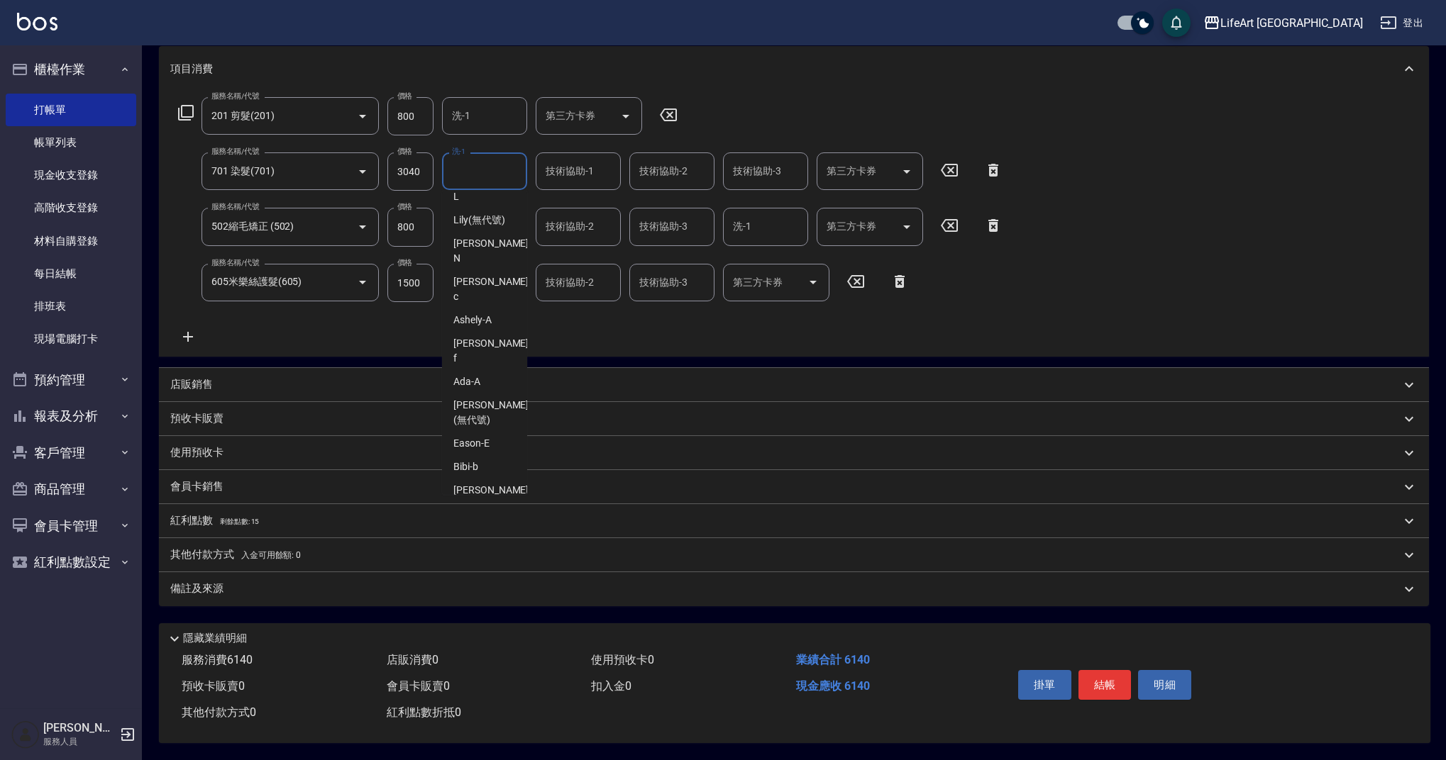
click at [488, 521] on span "Ally (無代號)" at bounding box center [479, 528] width 52 height 15
type input "Ally(無代號)"
click at [468, 233] on div "技術協助-1" at bounding box center [484, 227] width 85 height 38
click at [489, 603] on span "Ally (無代號)" at bounding box center [479, 610] width 52 height 15
type input "Ally(無代號)"
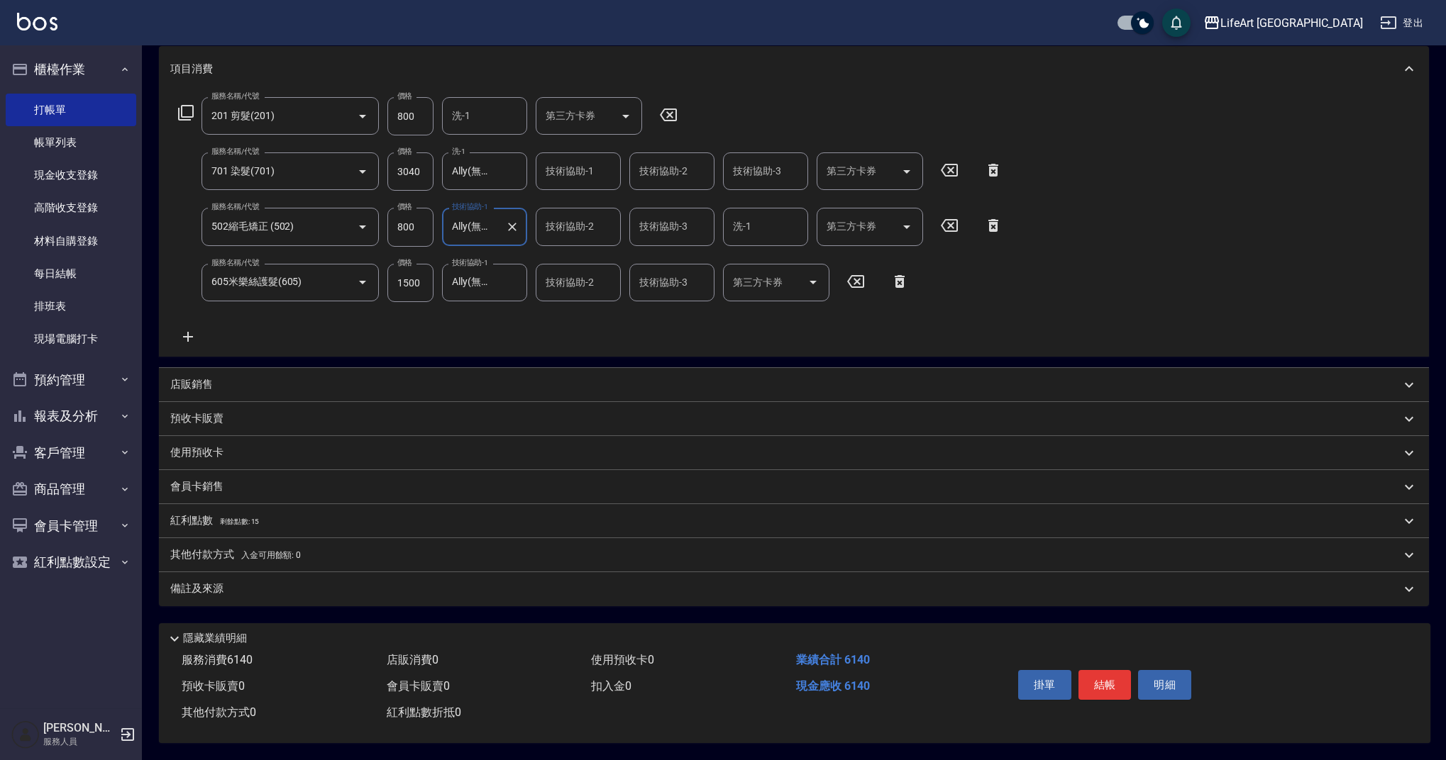
click at [234, 551] on p "其他付款方式 入金可用餘額: 0" at bounding box center [235, 556] width 131 height 16
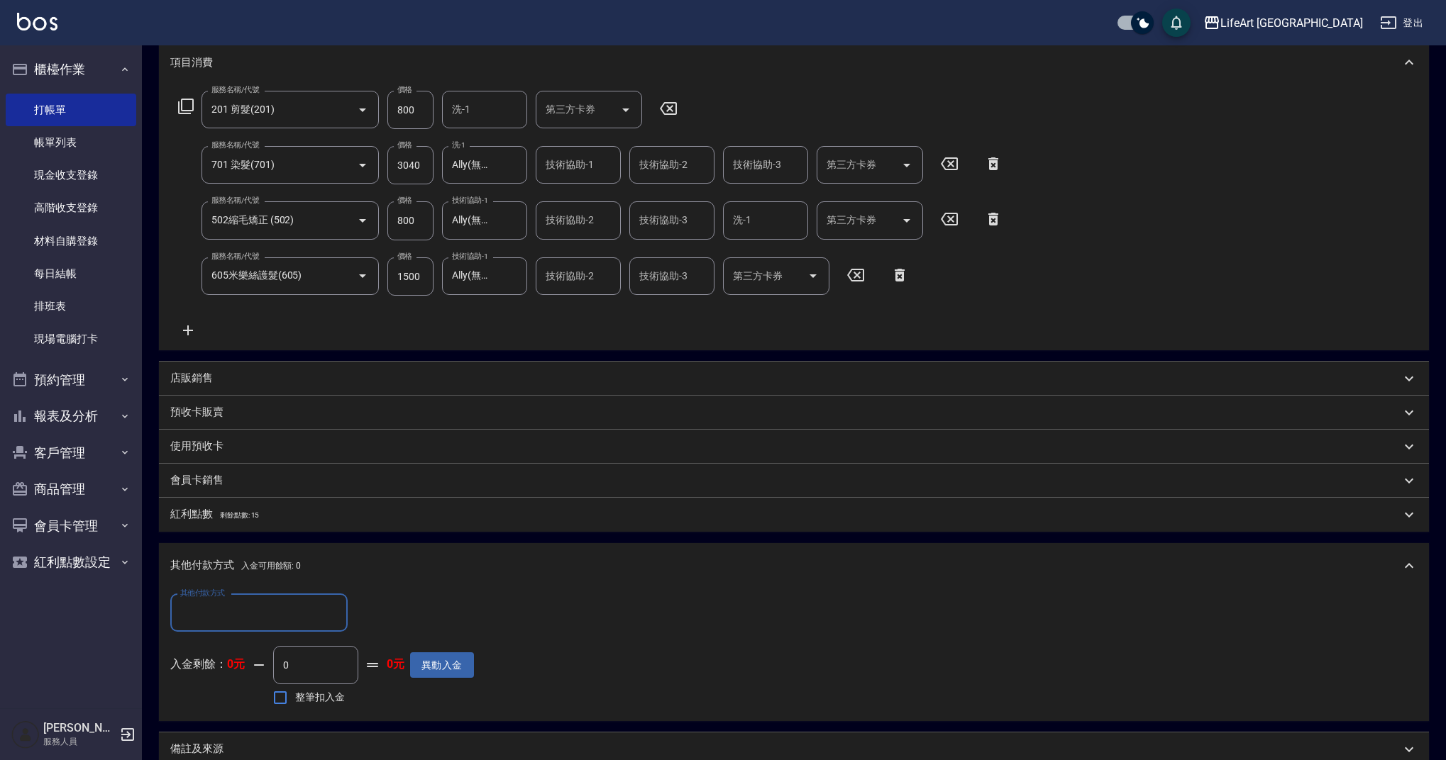
click at [235, 629] on div "其他付款方式" at bounding box center [258, 613] width 177 height 38
click at [245, 709] on span "信用卡" at bounding box center [258, 719] width 177 height 23
type input "信用卡"
drag, startPoint x: 380, startPoint y: 616, endPoint x: 343, endPoint y: 605, distance: 38.4
click at [343, 605] on div "其他付款方式 信用卡 其他付款方式 信用卡金額 0 信用卡金額" at bounding box center [322, 613] width 304 height 38
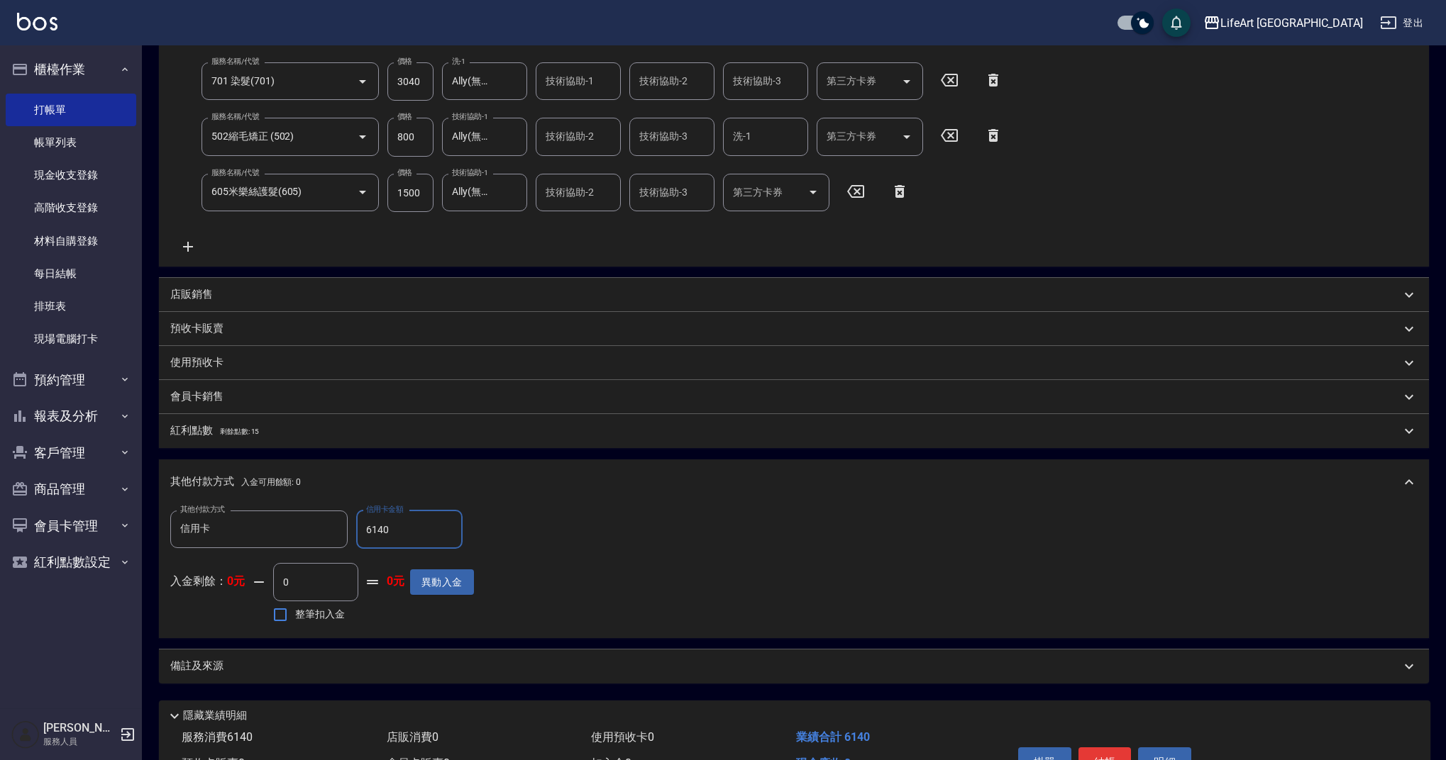
scroll to position [365, 0]
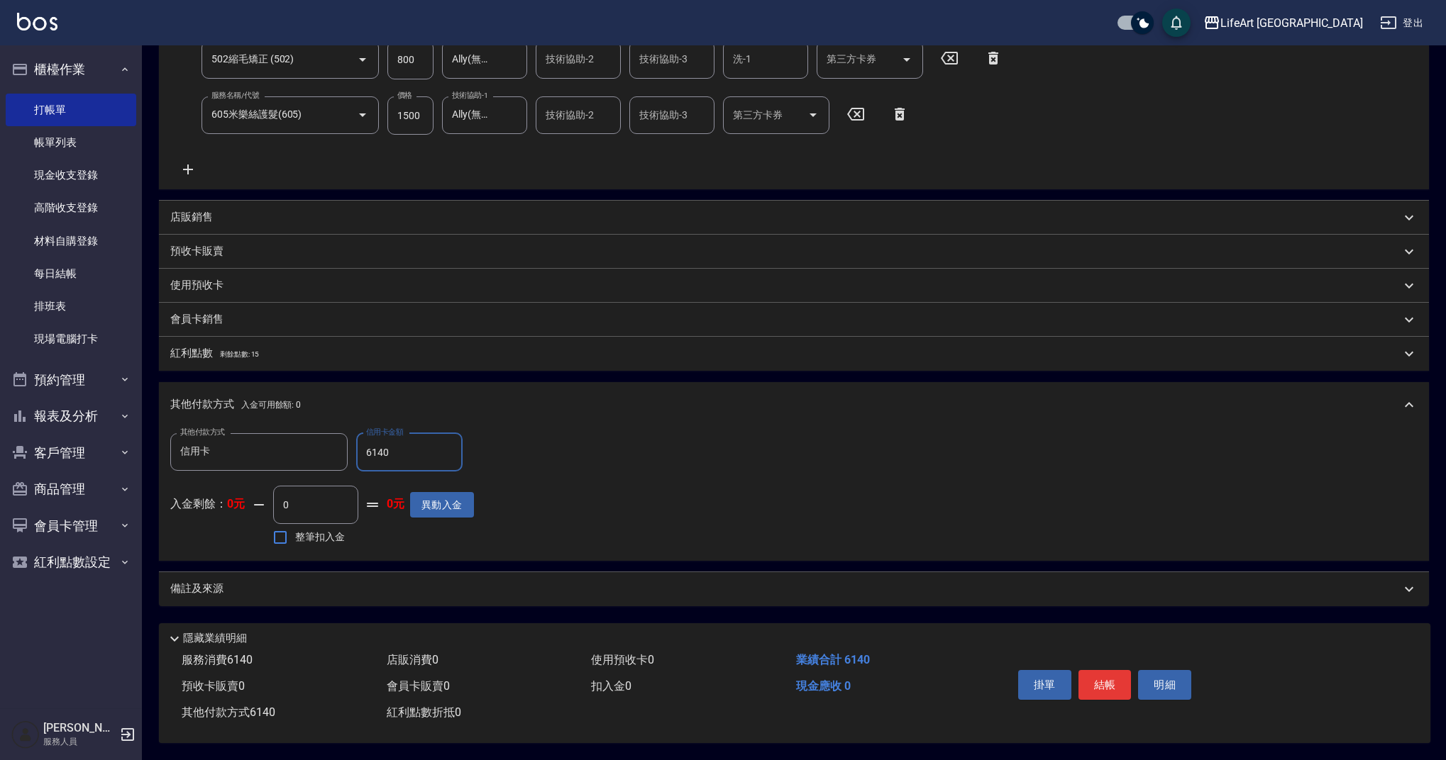
type input "6140"
click at [1056, 556] on div "項目消費 服務名稱/代號 201 剪髮(201) 服務名稱/代號 價格 800 價格 洗-1 洗-1 第三方卡券 第三方卡券 服務名稱/代號 701 染髮(7…" at bounding box center [794, 243] width 1270 height 728
click at [1097, 687] on button "結帳" at bounding box center [1104, 685] width 53 height 30
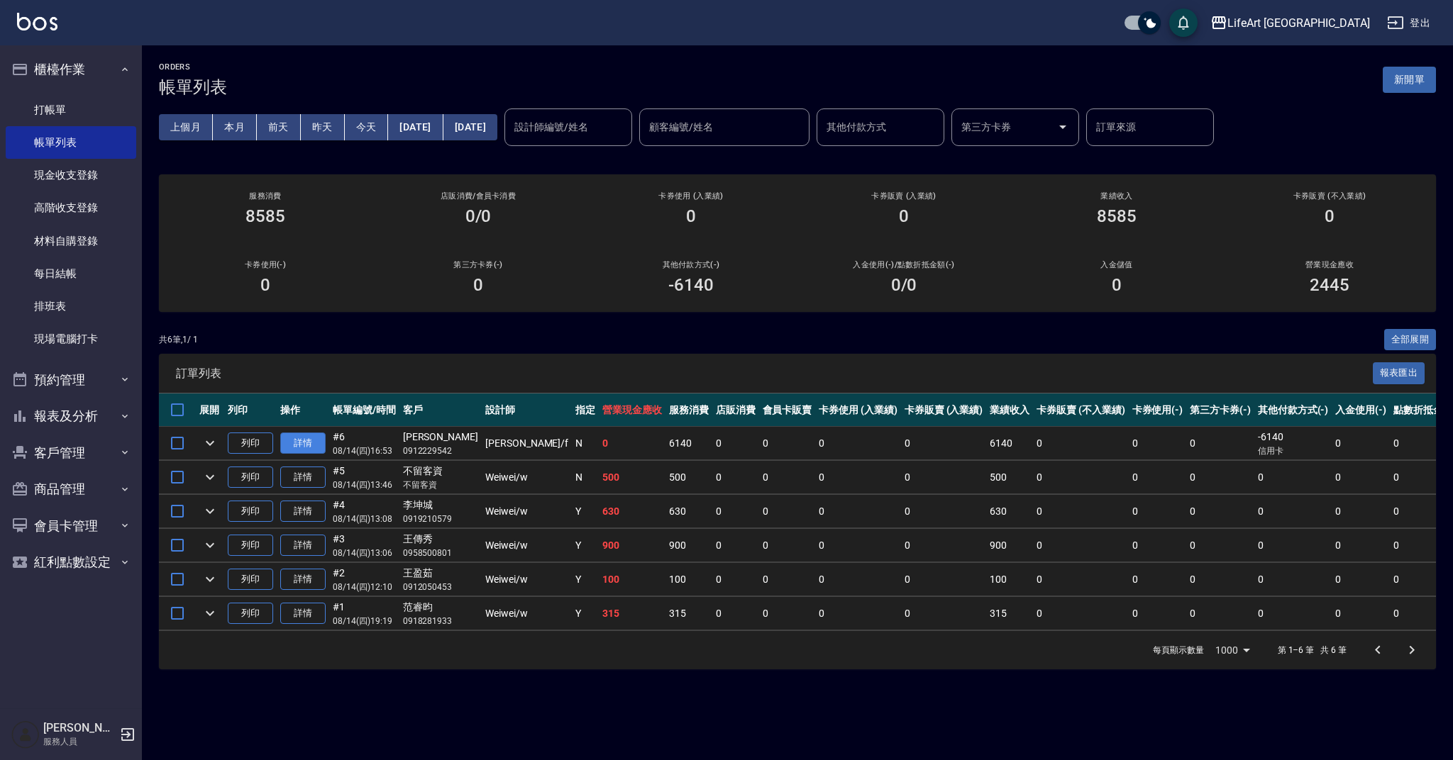
click at [294, 447] on link "詳情" at bounding box center [302, 444] width 45 height 22
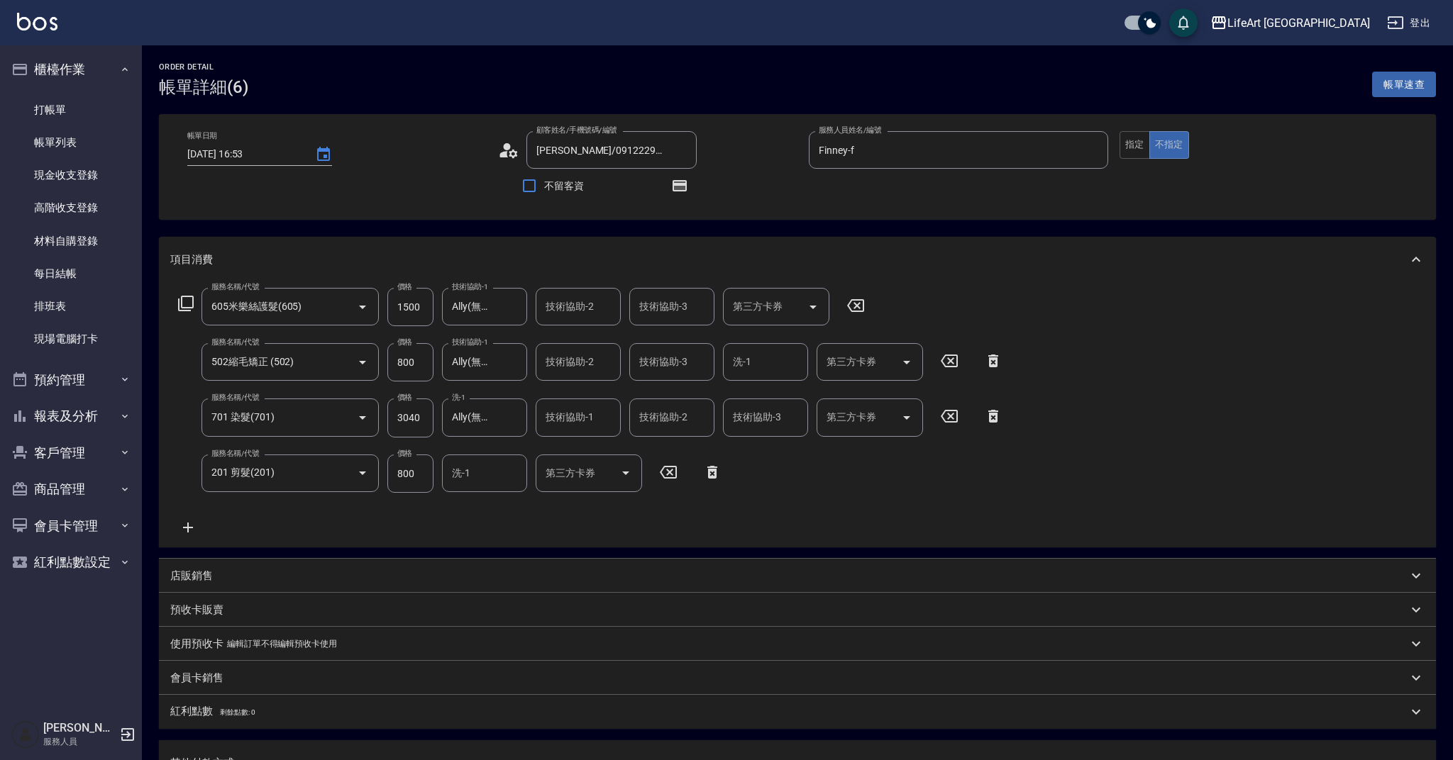
type input "[DATE] 16:53"
type input "[PERSON_NAME]/0912229542/null"
type input "Finney-f"
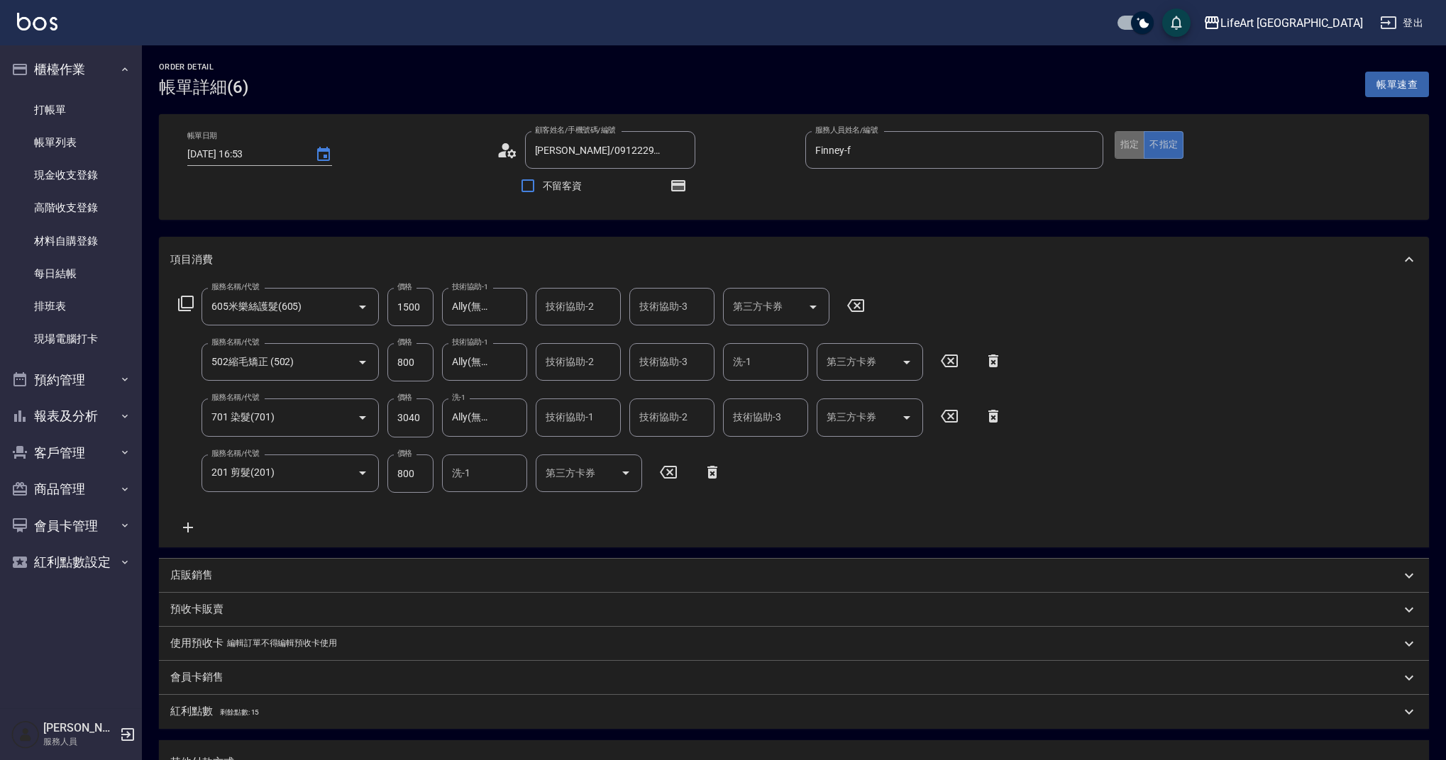
click at [1137, 148] on button "指定" at bounding box center [1130, 145] width 31 height 28
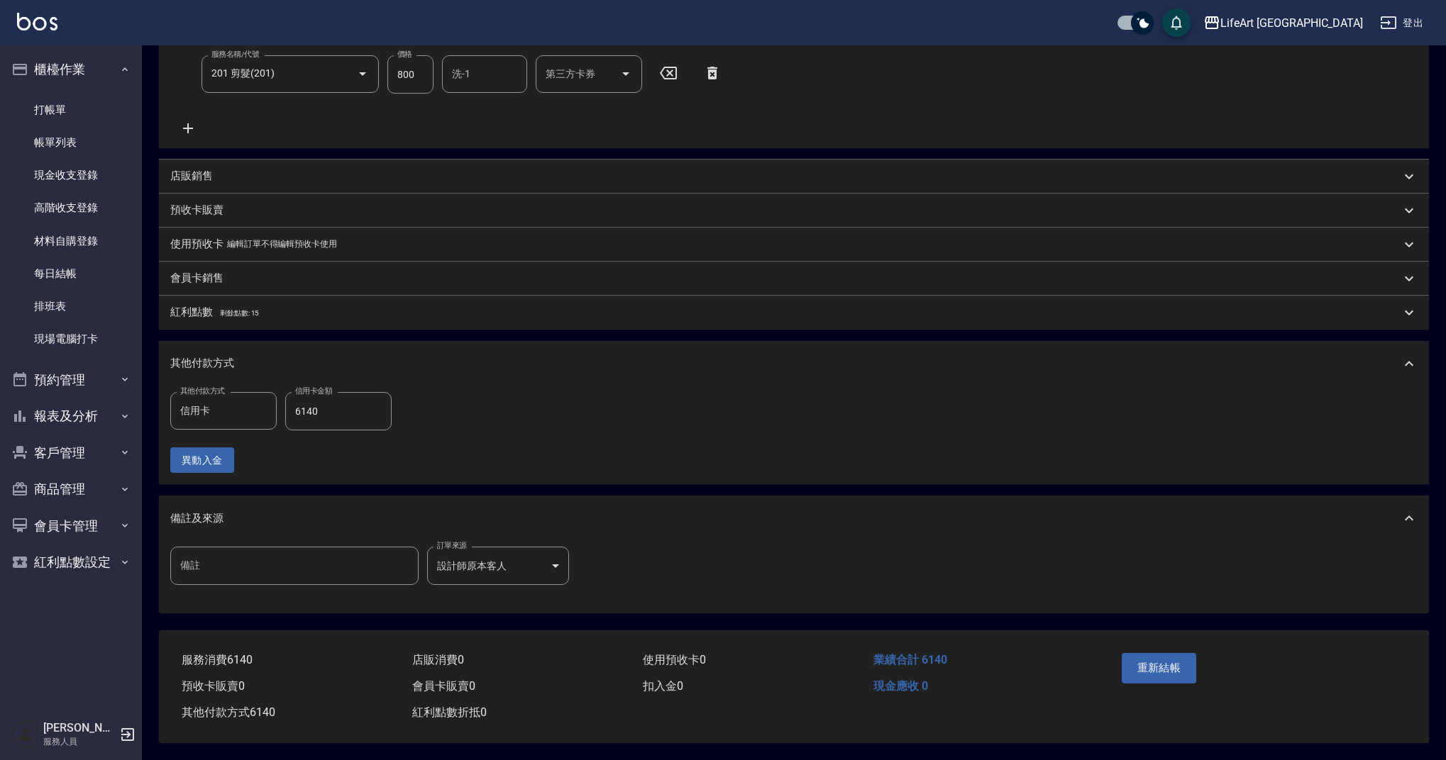
click at [1166, 660] on button "重新結帳" at bounding box center [1159, 668] width 75 height 30
